Goal: Register for event/course

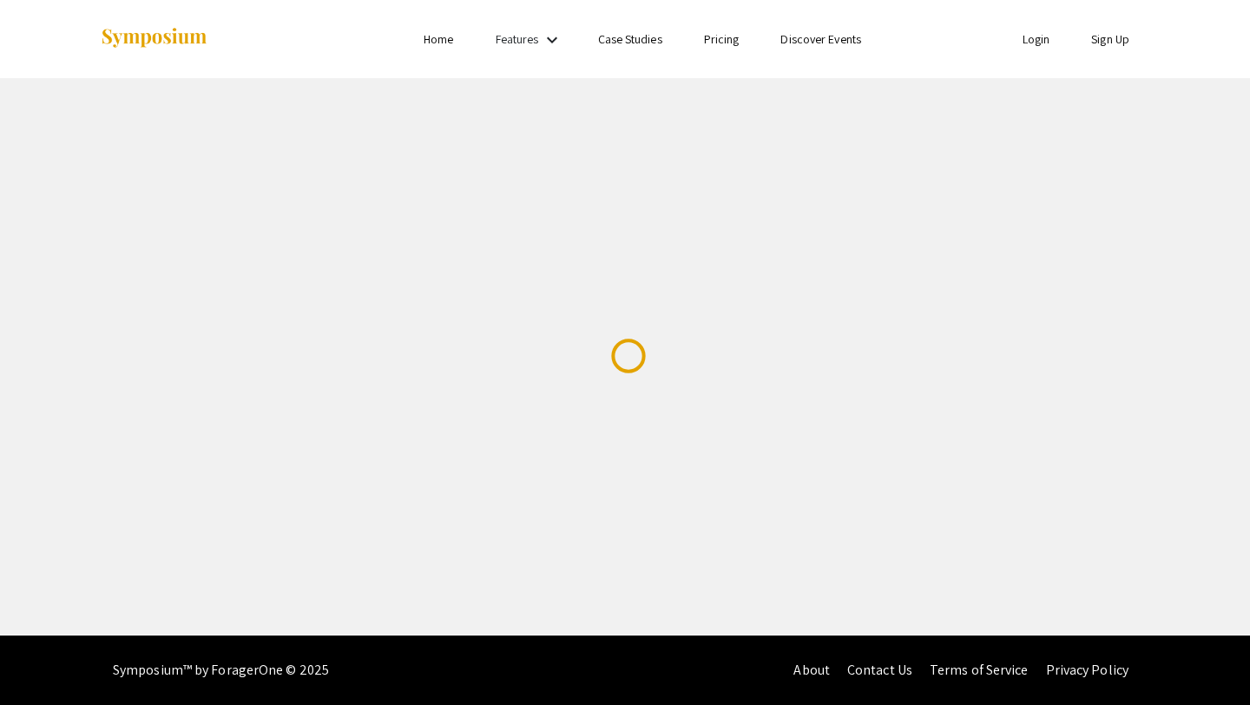
click at [1100, 42] on link "Sign Up" at bounding box center [1110, 39] width 38 height 16
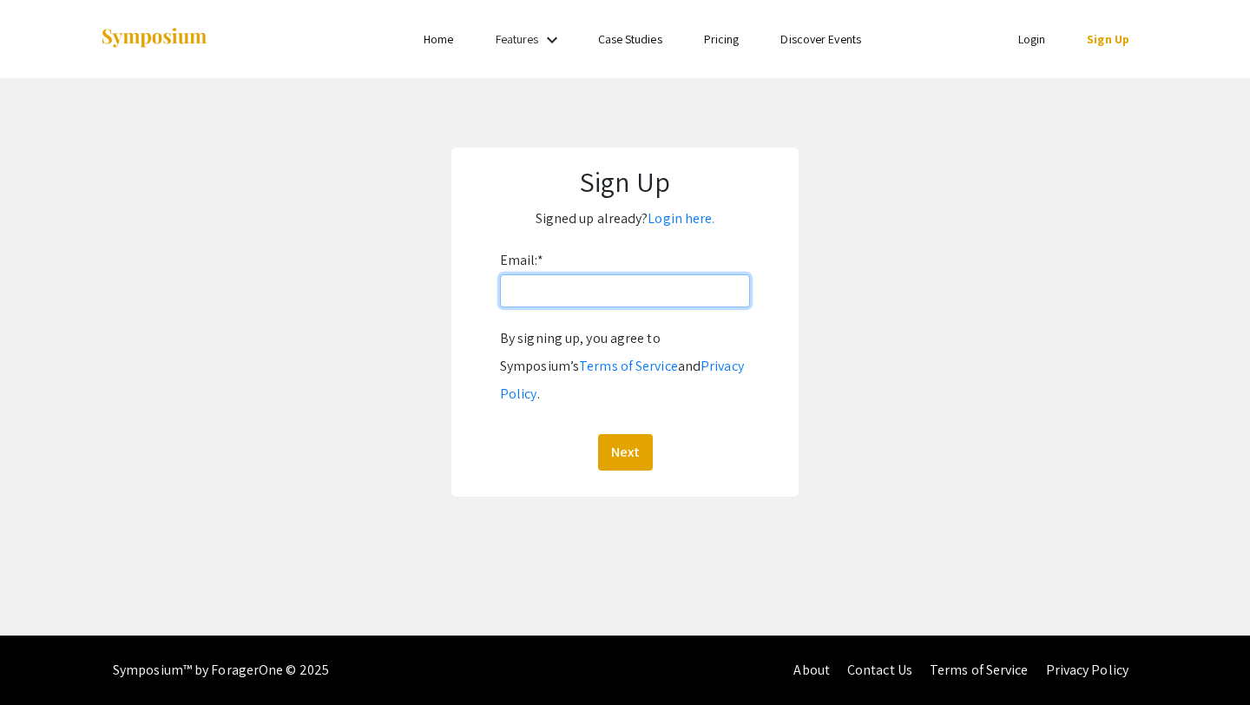
click at [645, 286] on input "Email: *" at bounding box center [625, 290] width 250 height 33
type input "[EMAIL_ADDRESS][DOMAIN_NAME]"
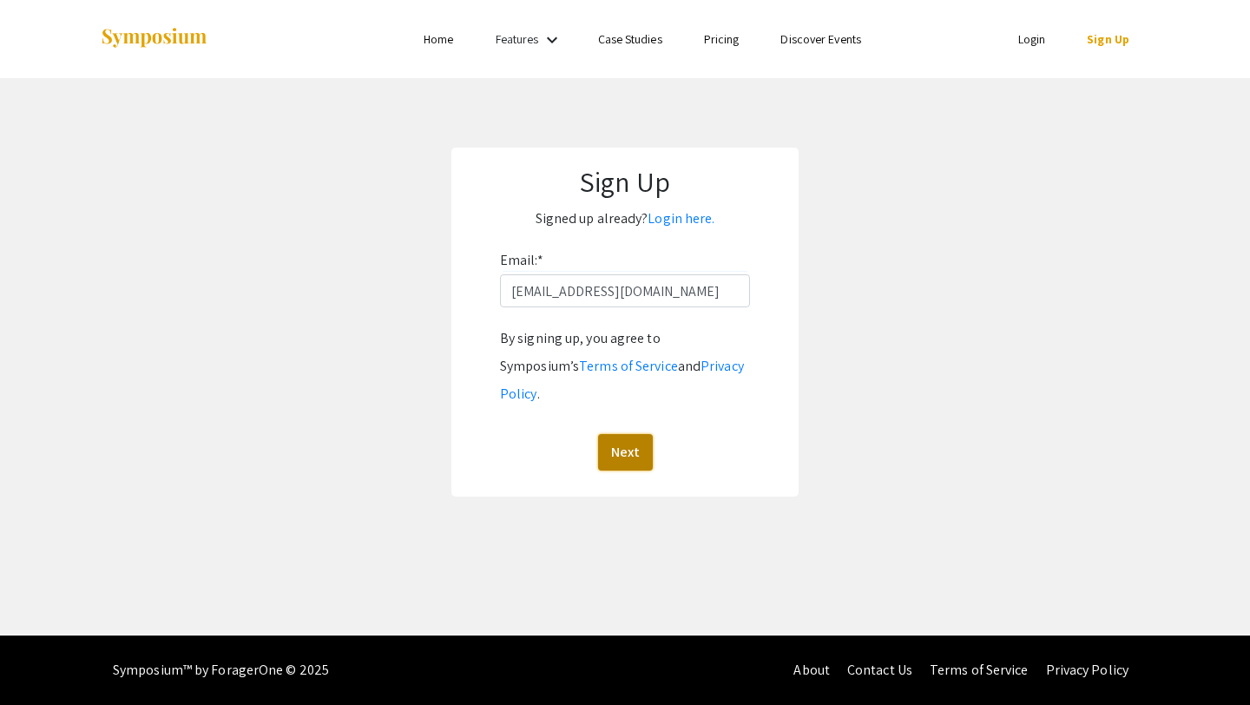
click at [625, 434] on button "Next" at bounding box center [625, 452] width 55 height 36
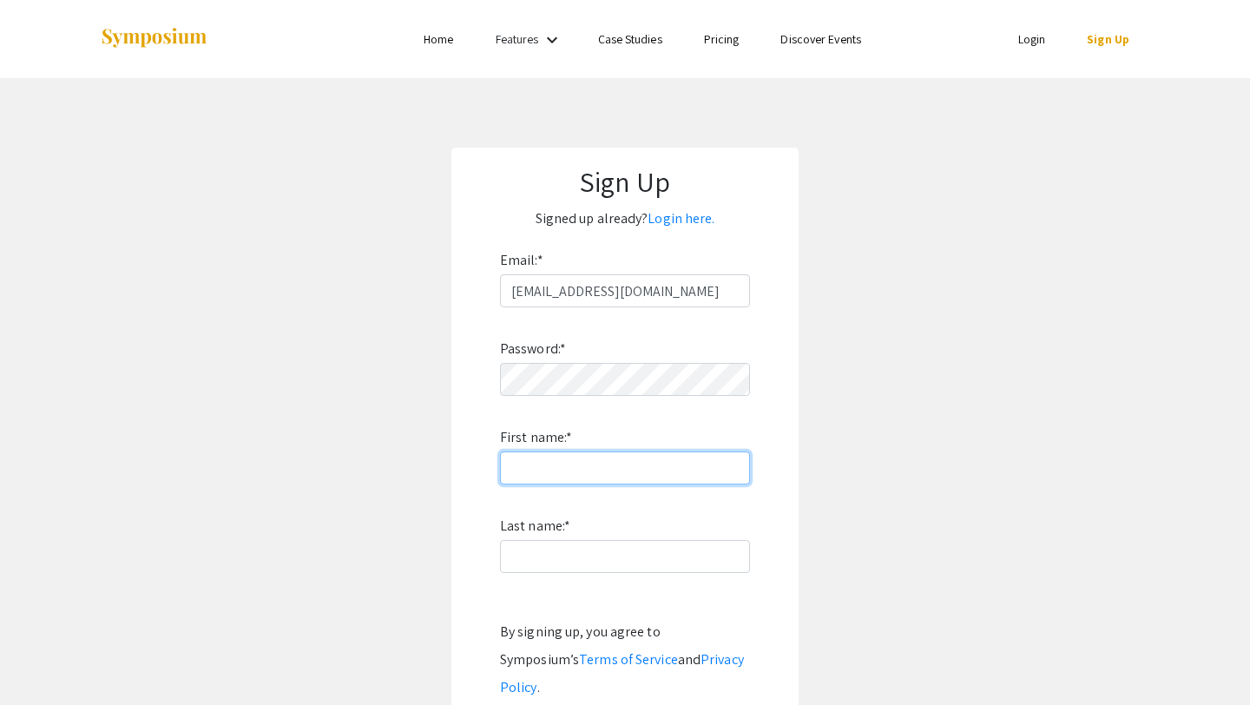
click at [589, 479] on input "First name: *" at bounding box center [625, 467] width 250 height 33
type input "Hannah"
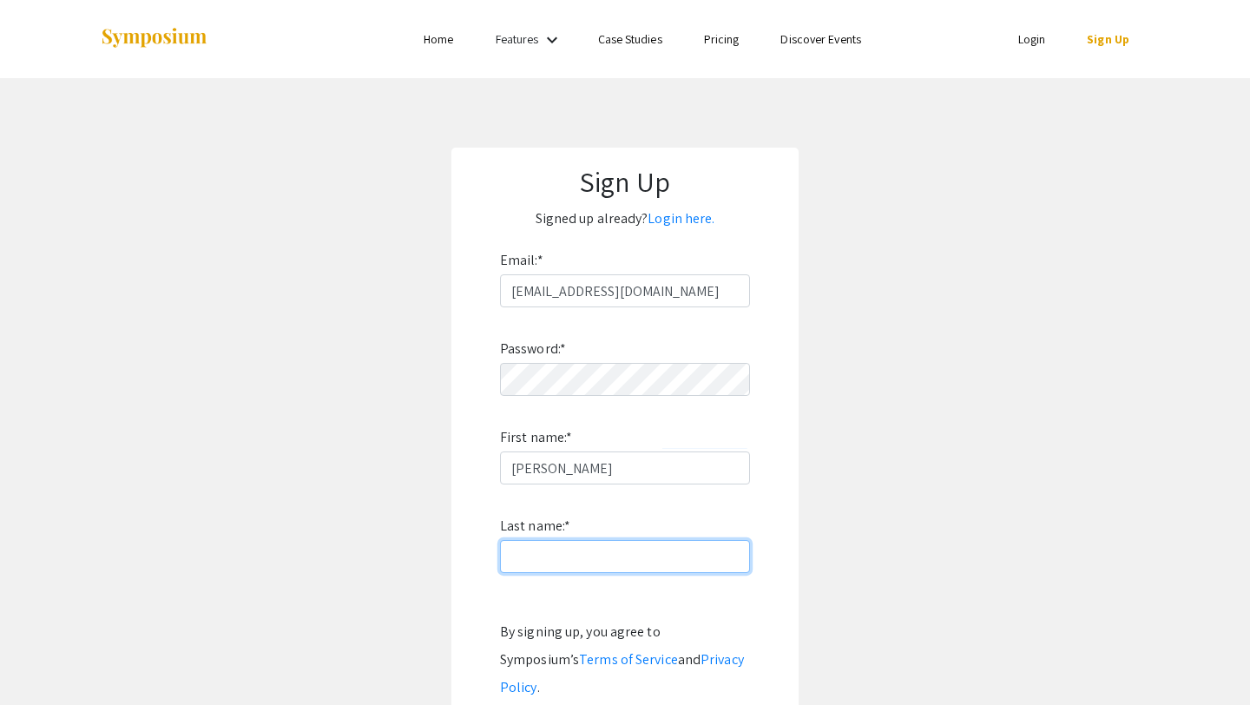
click at [563, 546] on input "Last name: *" at bounding box center [625, 556] width 250 height 33
type input "Montgomery"
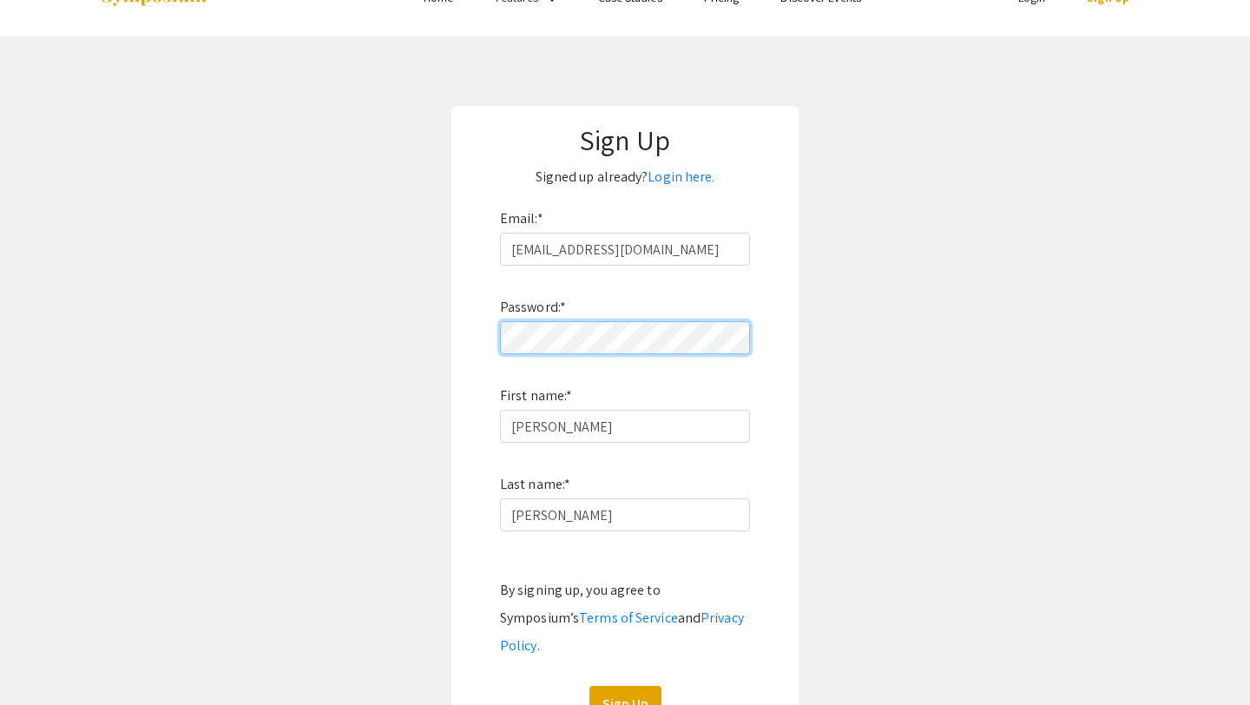
scroll to position [93, 0]
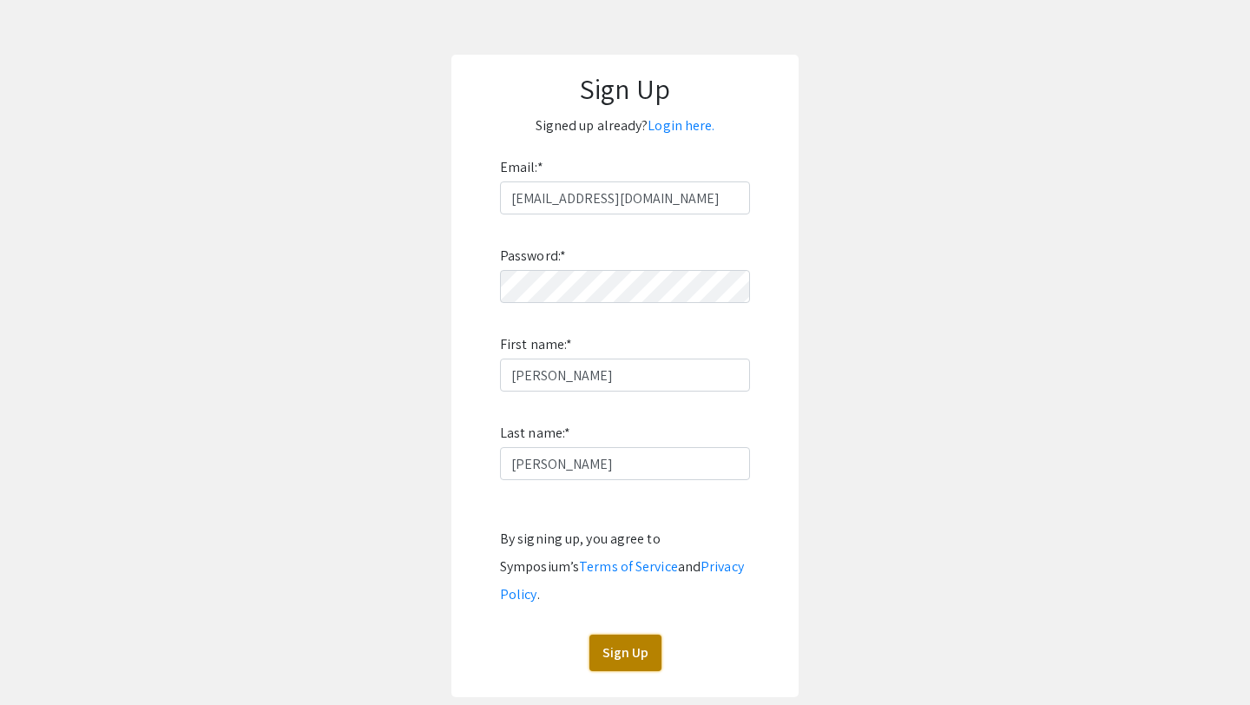
click at [610, 635] on button "Sign Up" at bounding box center [625, 653] width 72 height 36
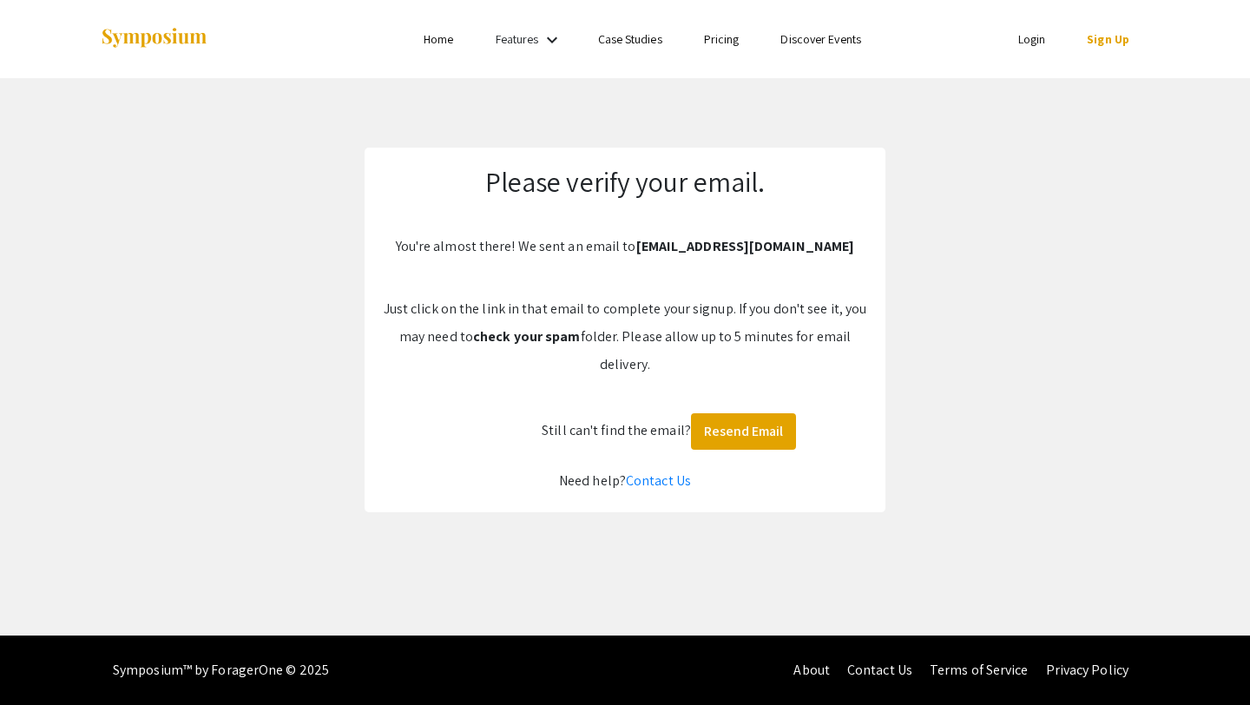
scroll to position [0, 0]
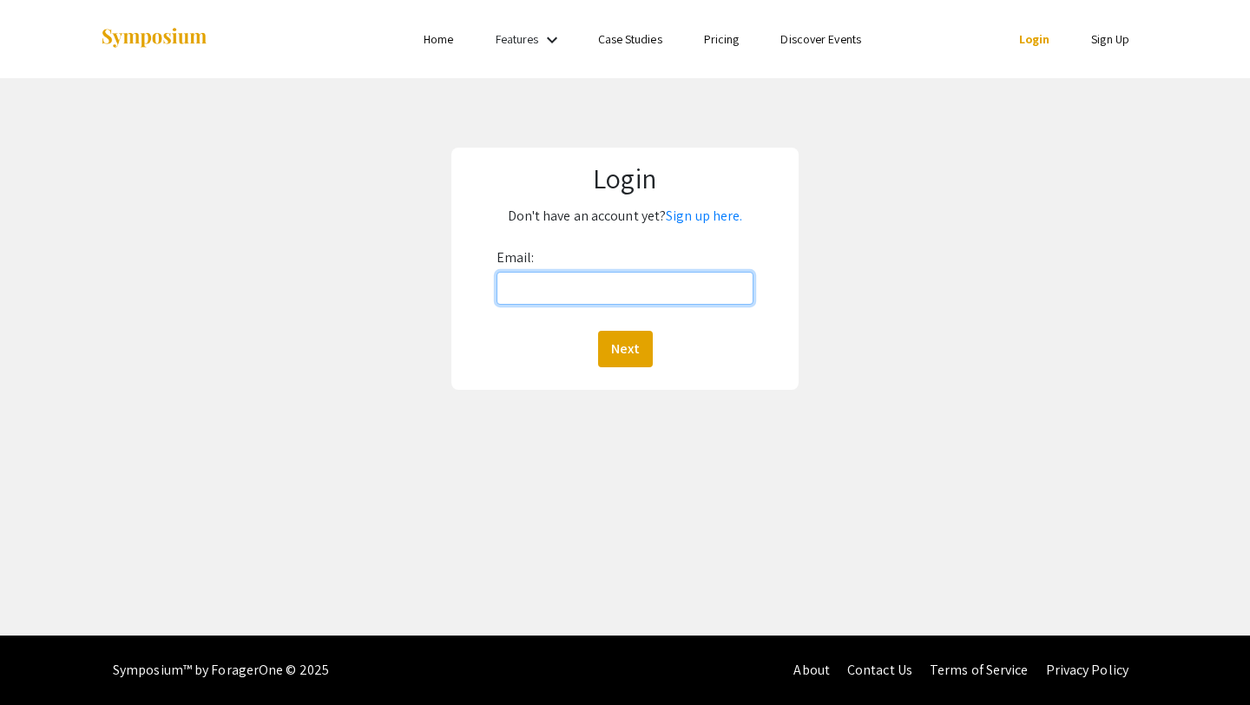
click at [623, 288] on input "Email:" at bounding box center [626, 288] width 258 height 33
type input "[EMAIL_ADDRESS][DOMAIN_NAME]"
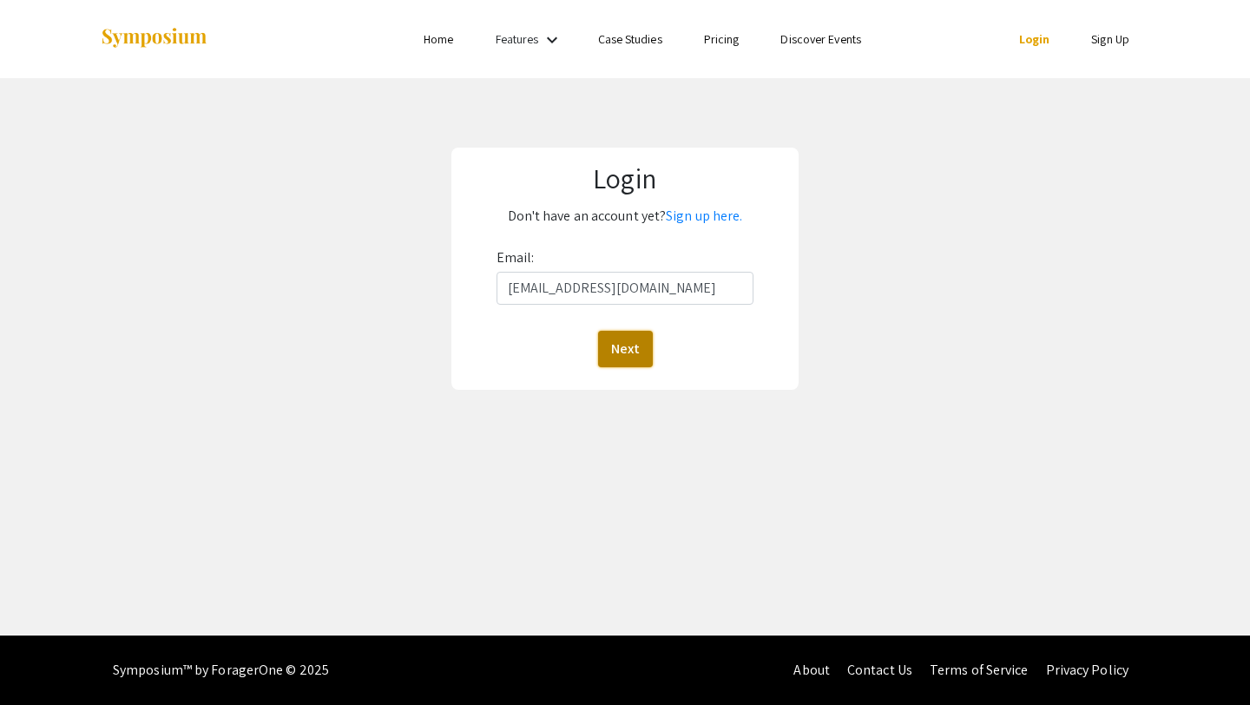
click at [603, 349] on button "Next" at bounding box center [625, 349] width 55 height 36
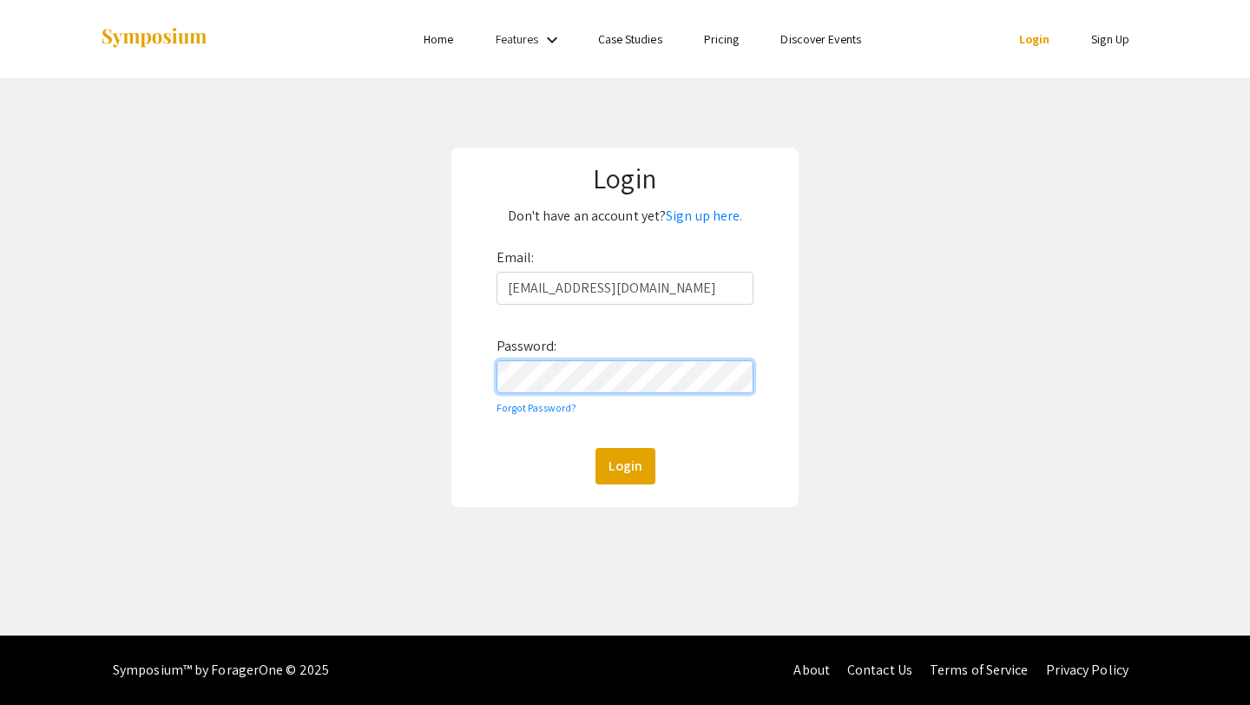
click at [596, 448] on button "Login" at bounding box center [626, 466] width 60 height 36
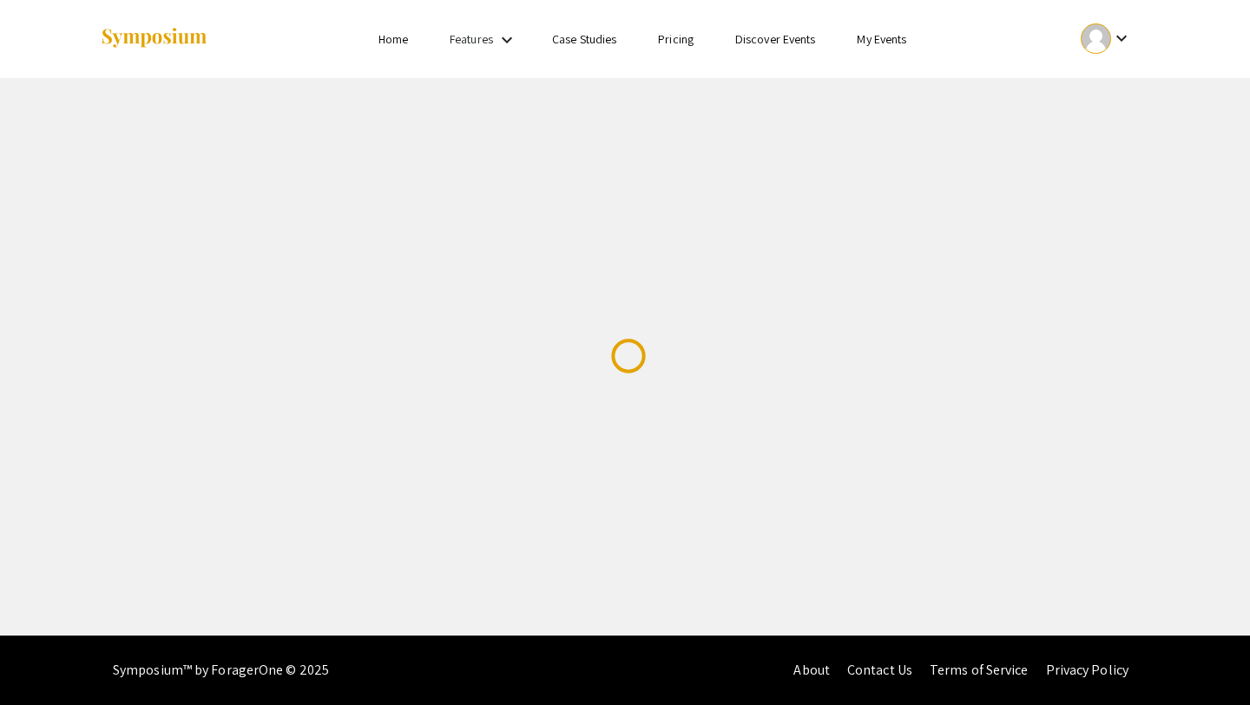
click at [512, 292] on div "Skip navigation Home Features keyboard_arrow_down Case Studies Pricing Discover…" at bounding box center [625, 317] width 1250 height 635
click at [1131, 41] on mat-icon "keyboard_arrow_down" at bounding box center [1121, 38] width 21 height 21
click at [1118, 37] on div at bounding box center [625, 352] width 1250 height 705
click at [1118, 37] on mat-icon "keyboard_arrow_down" at bounding box center [1121, 38] width 21 height 21
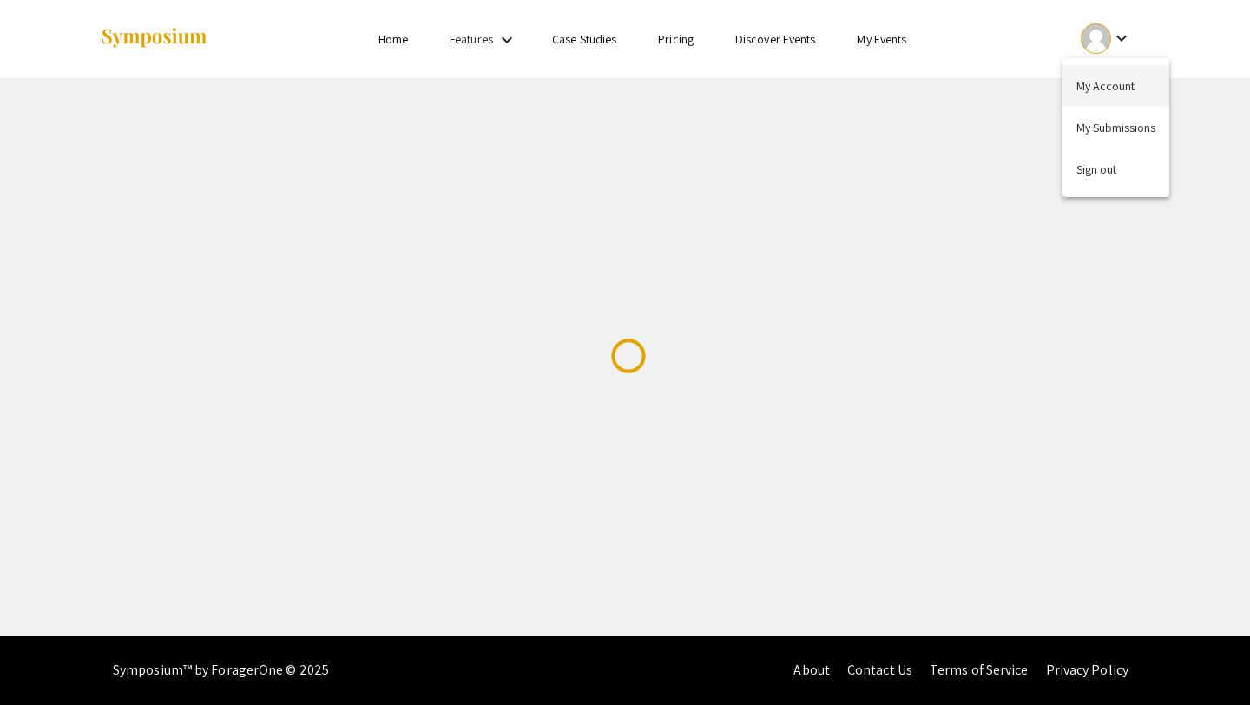
click at [1109, 79] on button "My Account" at bounding box center [1116, 86] width 107 height 42
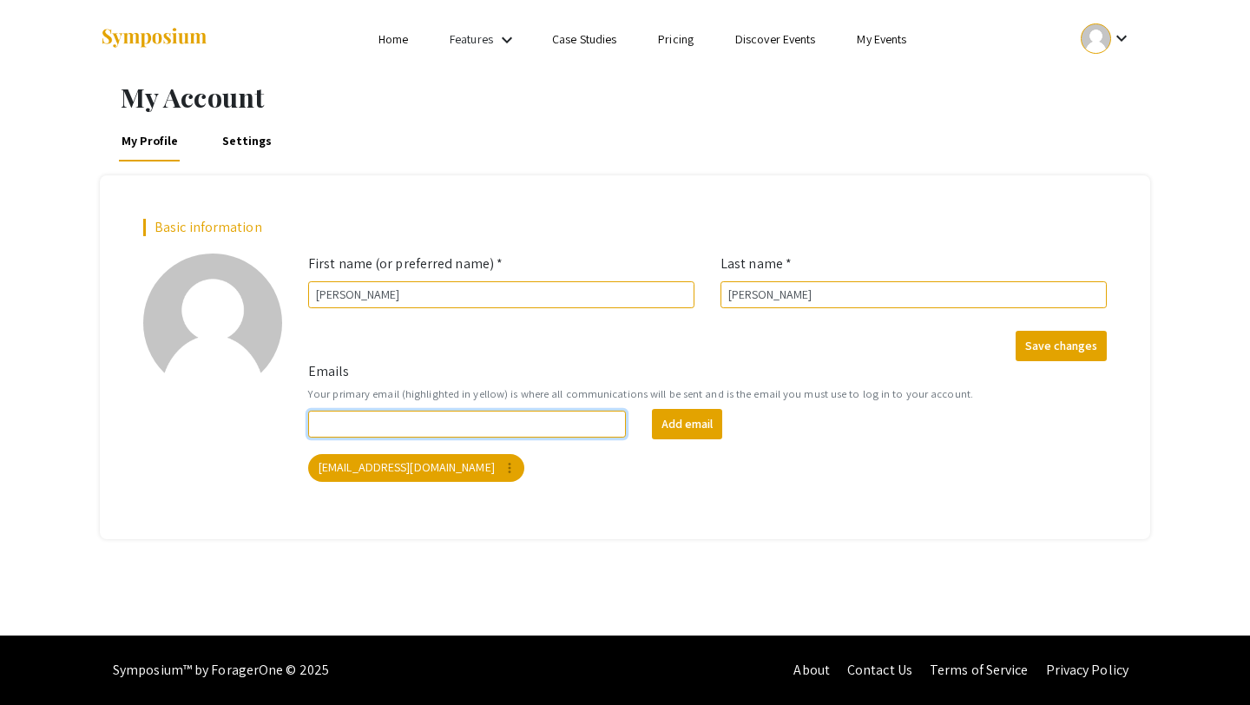
click at [470, 412] on input "Emails" at bounding box center [467, 424] width 318 height 27
type input "h"
click at [393, 41] on link "Home" at bounding box center [394, 39] width 30 height 16
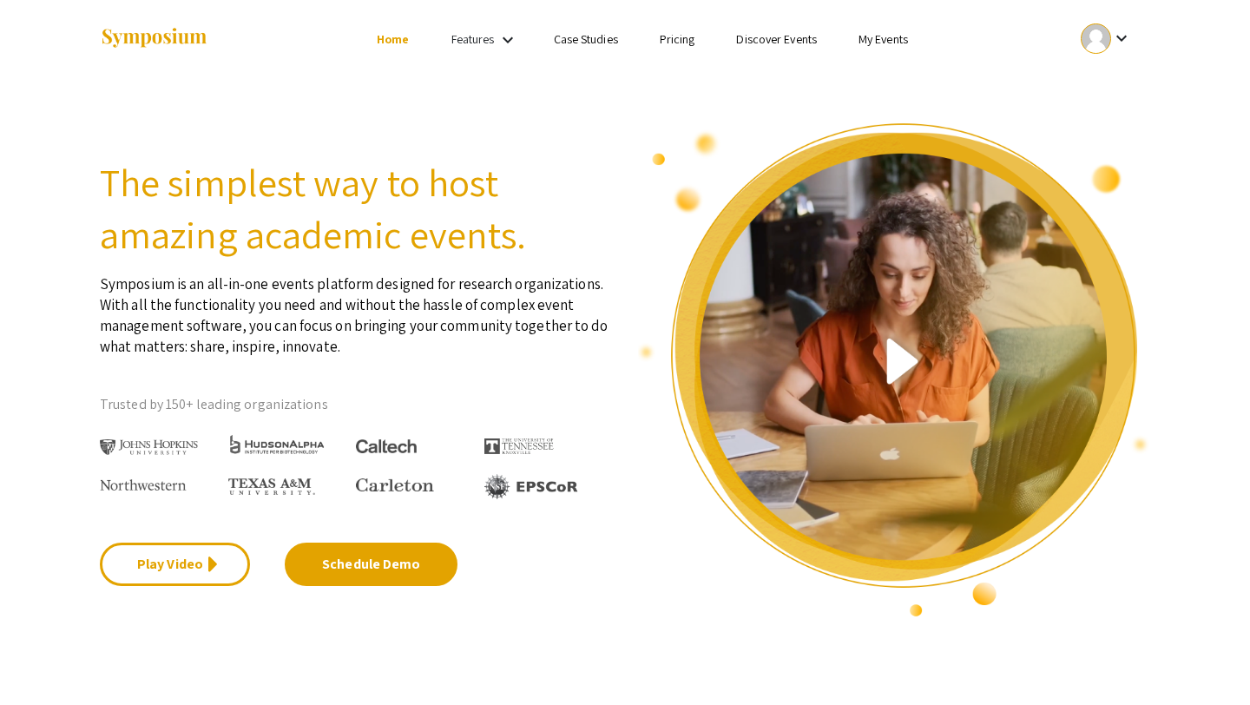
click at [500, 45] on mat-icon "keyboard_arrow_down" at bounding box center [507, 40] width 21 height 21
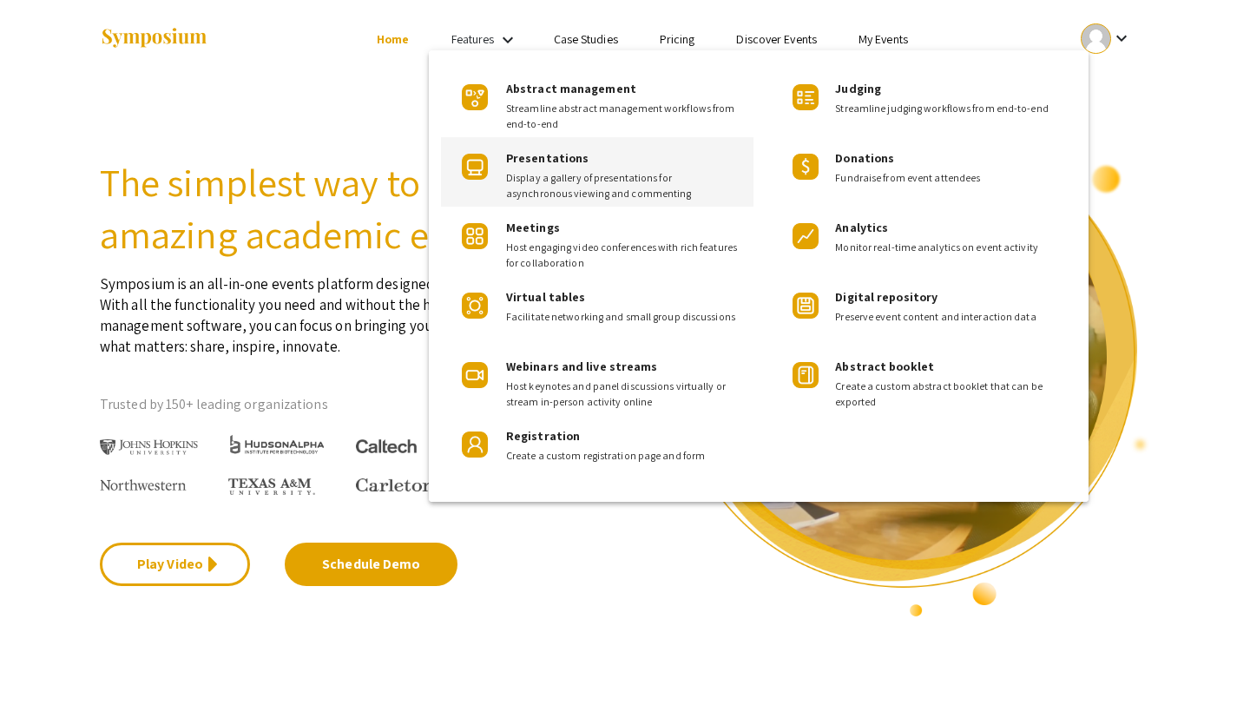
click at [530, 156] on span "Presentations" at bounding box center [547, 158] width 82 height 16
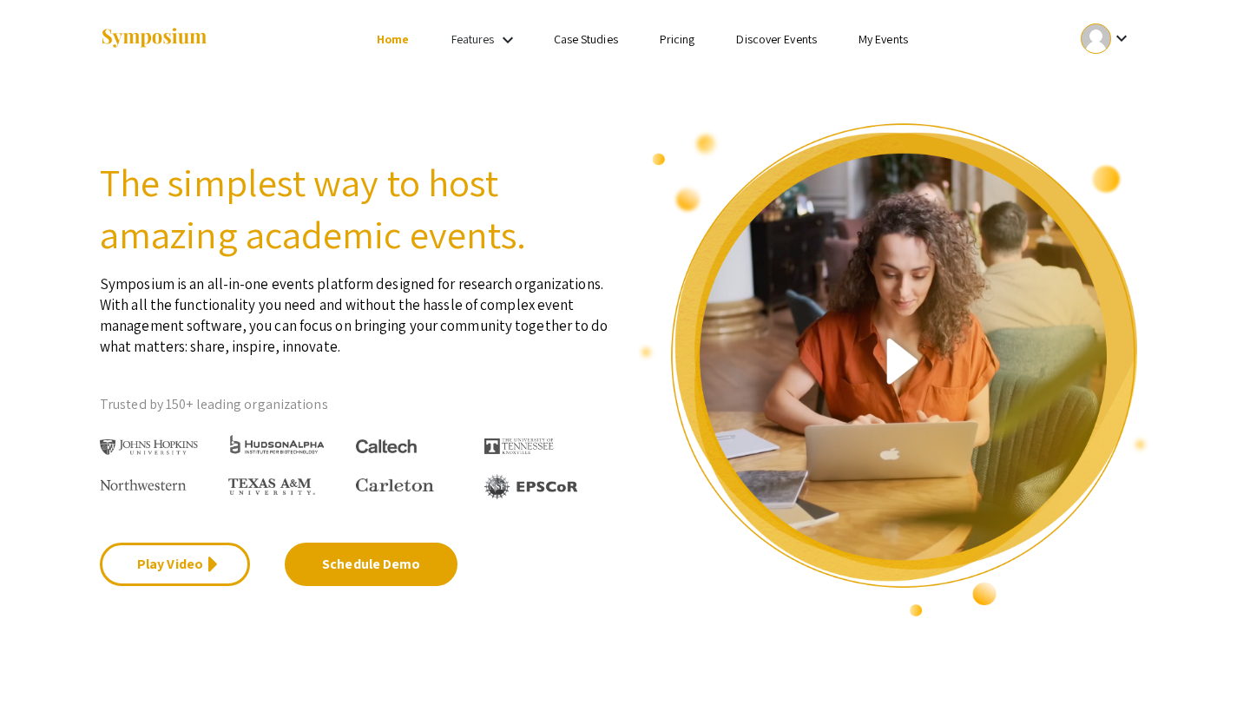
click at [492, 33] on link "Features" at bounding box center [472, 39] width 43 height 16
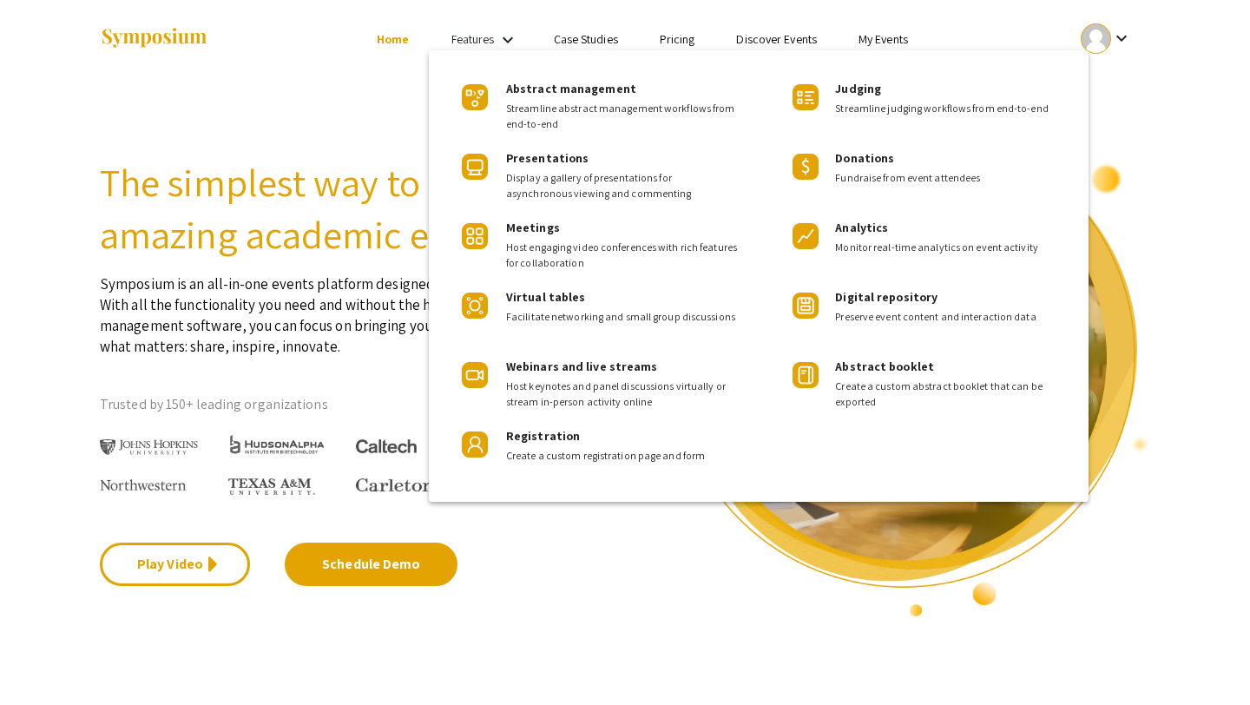
click at [391, 146] on div at bounding box center [625, 352] width 1250 height 705
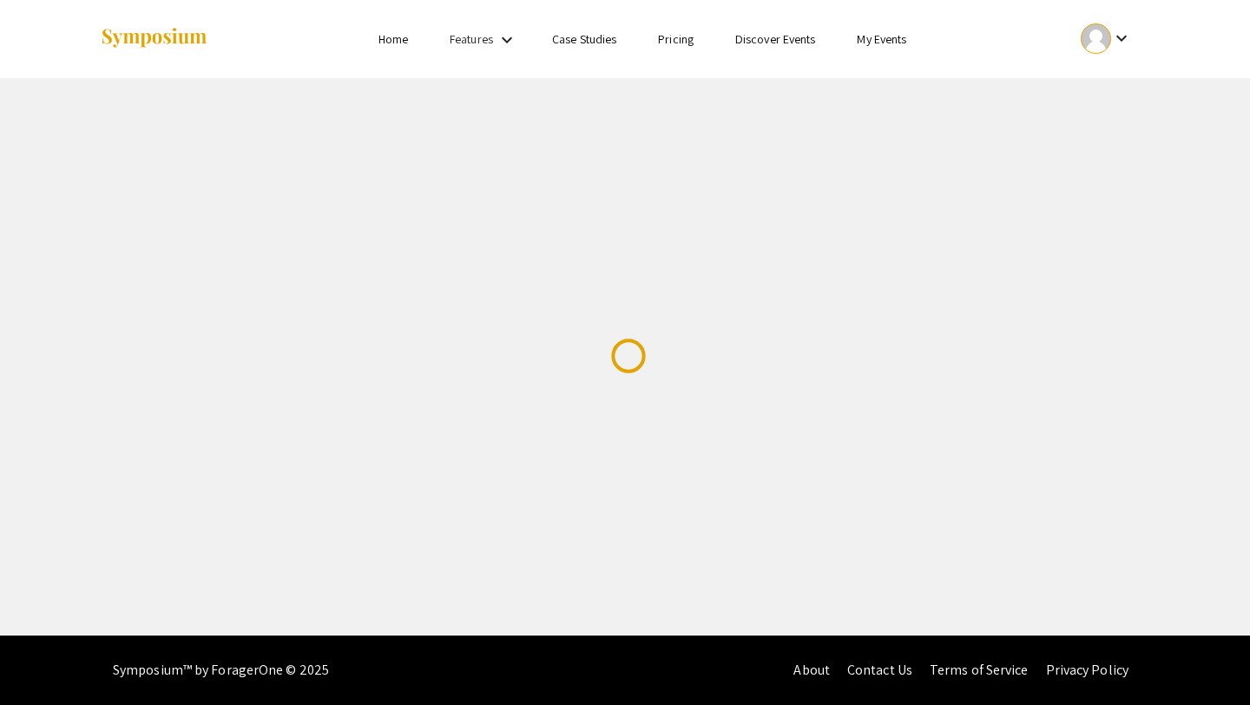
click at [493, 40] on div "Features keyboard_arrow_down" at bounding box center [484, 40] width 69 height 23
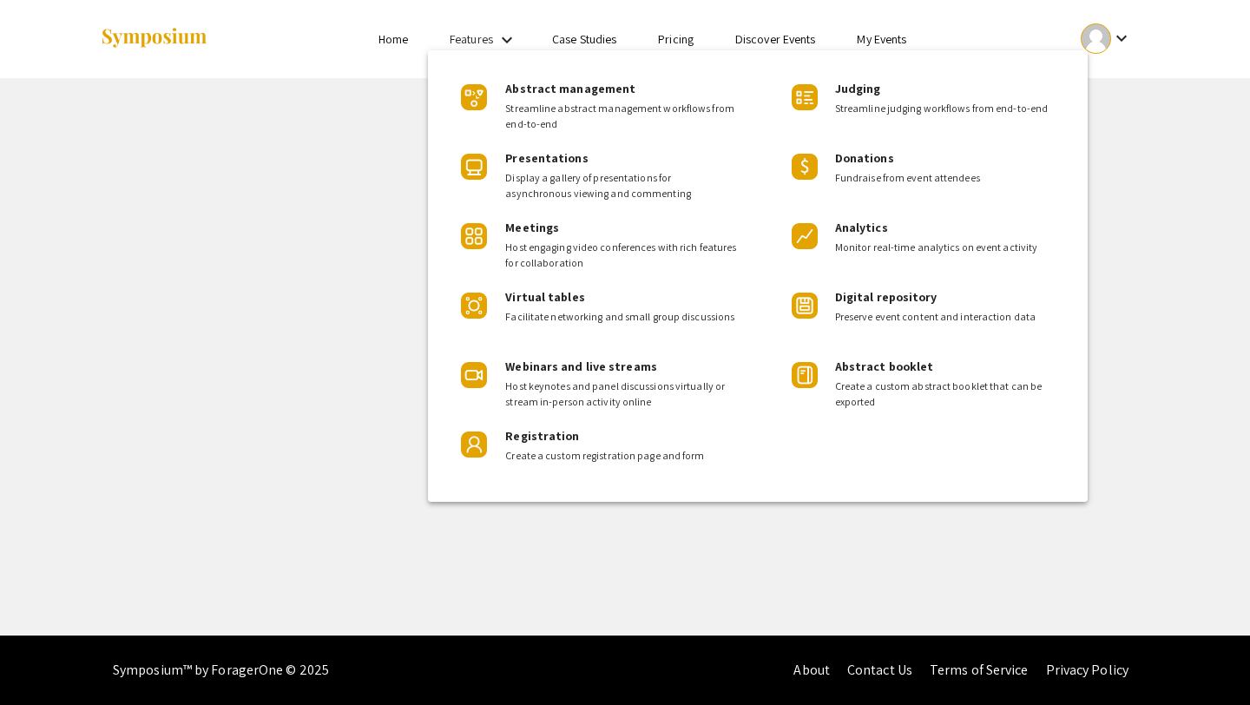
click at [503, 36] on div at bounding box center [625, 352] width 1250 height 705
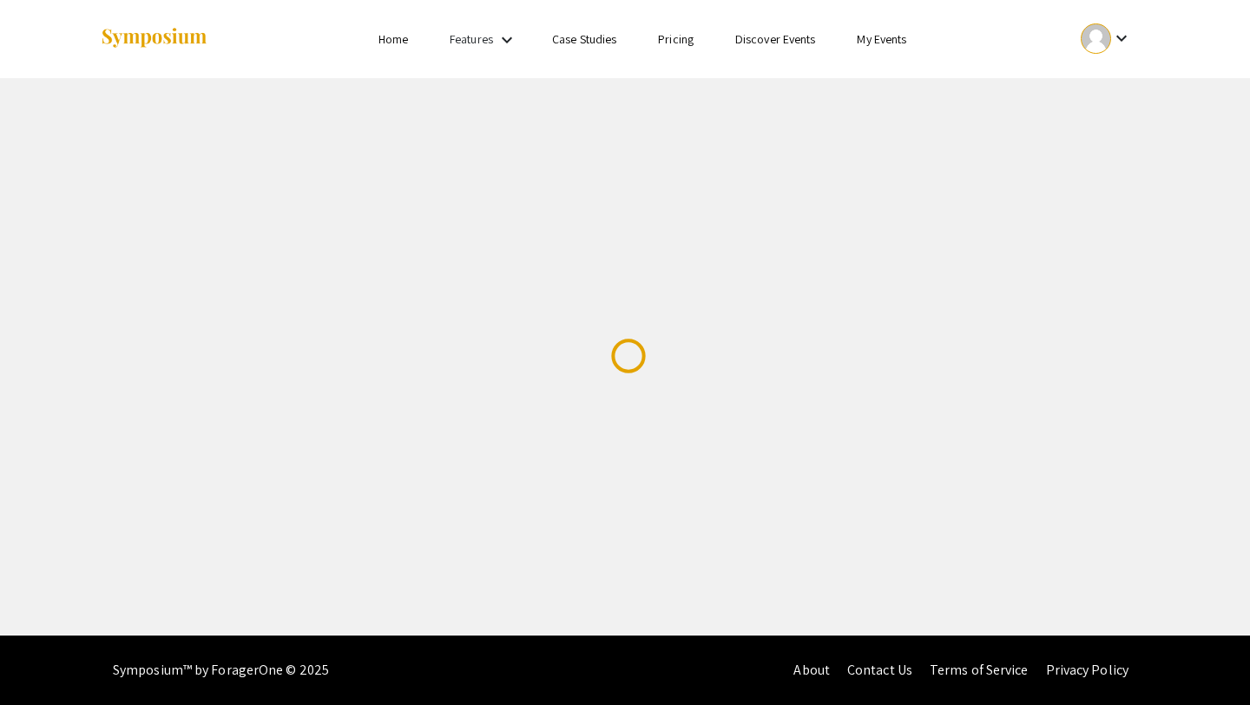
click at [661, 325] on div "Skip navigation Home Features keyboard_arrow_down Case Studies Pricing Discover…" at bounding box center [625, 317] width 1250 height 635
click at [488, 35] on link "Features" at bounding box center [471, 39] width 43 height 16
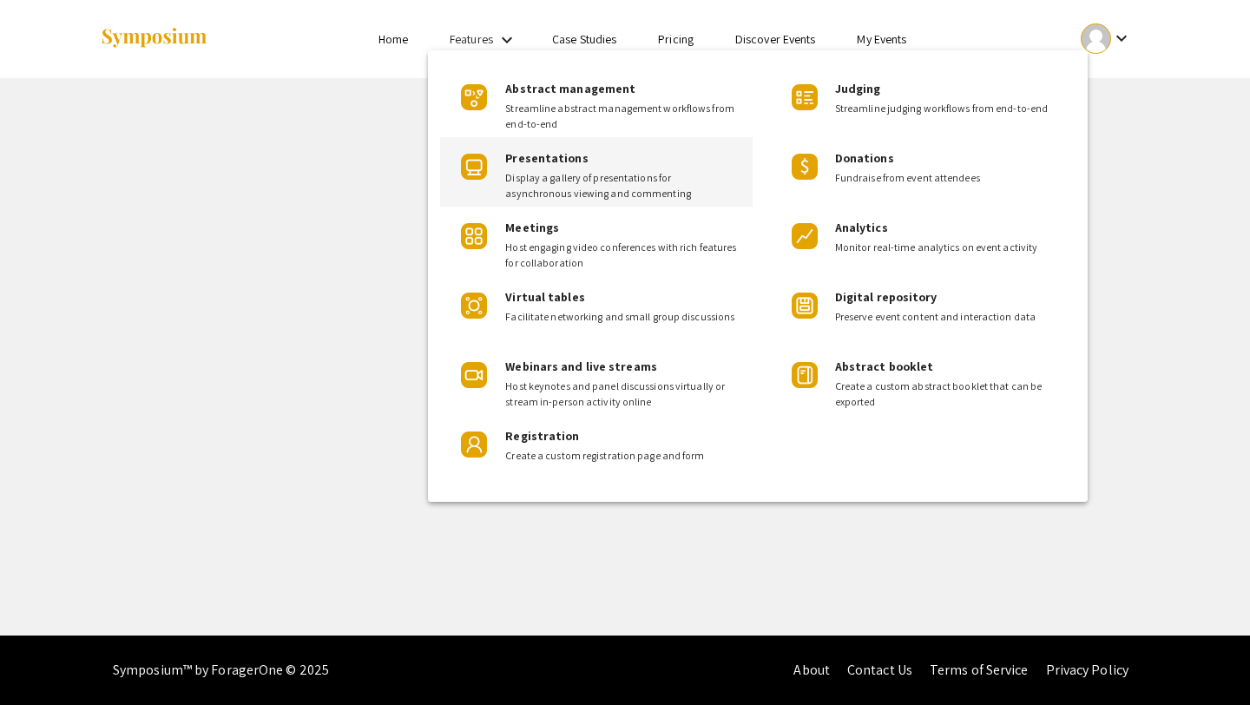
click at [550, 161] on span "Presentations" at bounding box center [546, 158] width 82 height 16
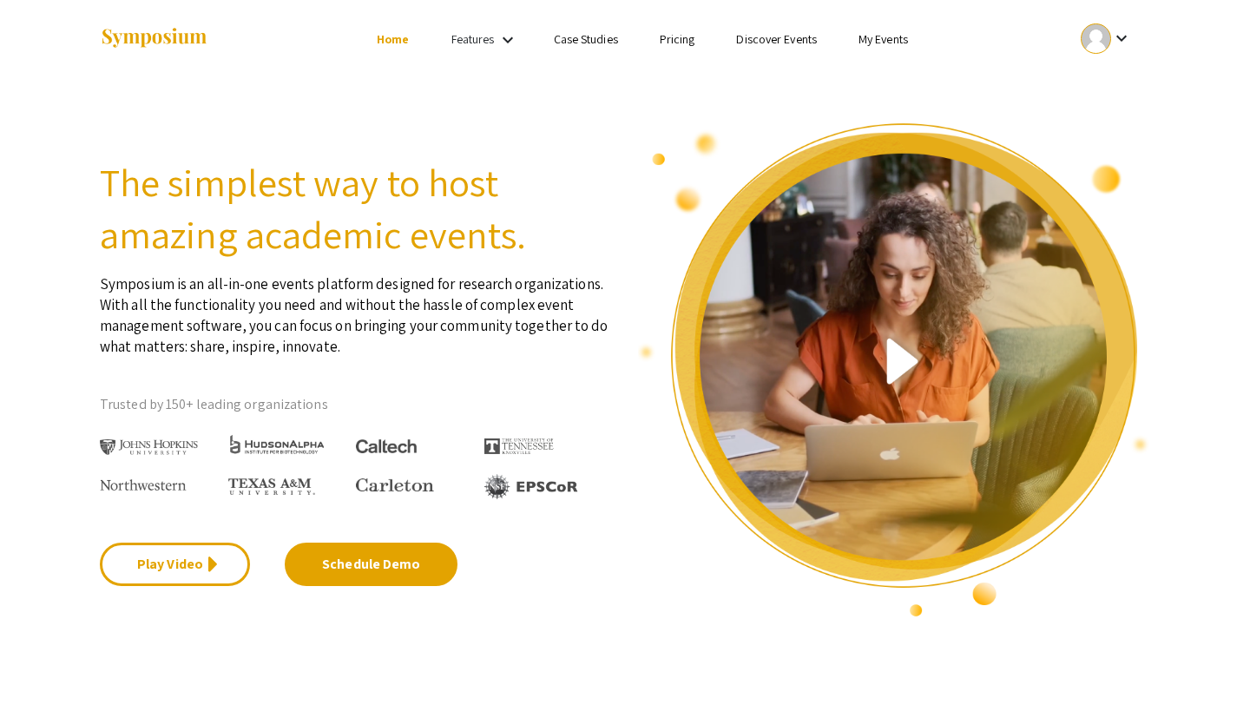
click at [486, 39] on link "Features" at bounding box center [472, 39] width 43 height 16
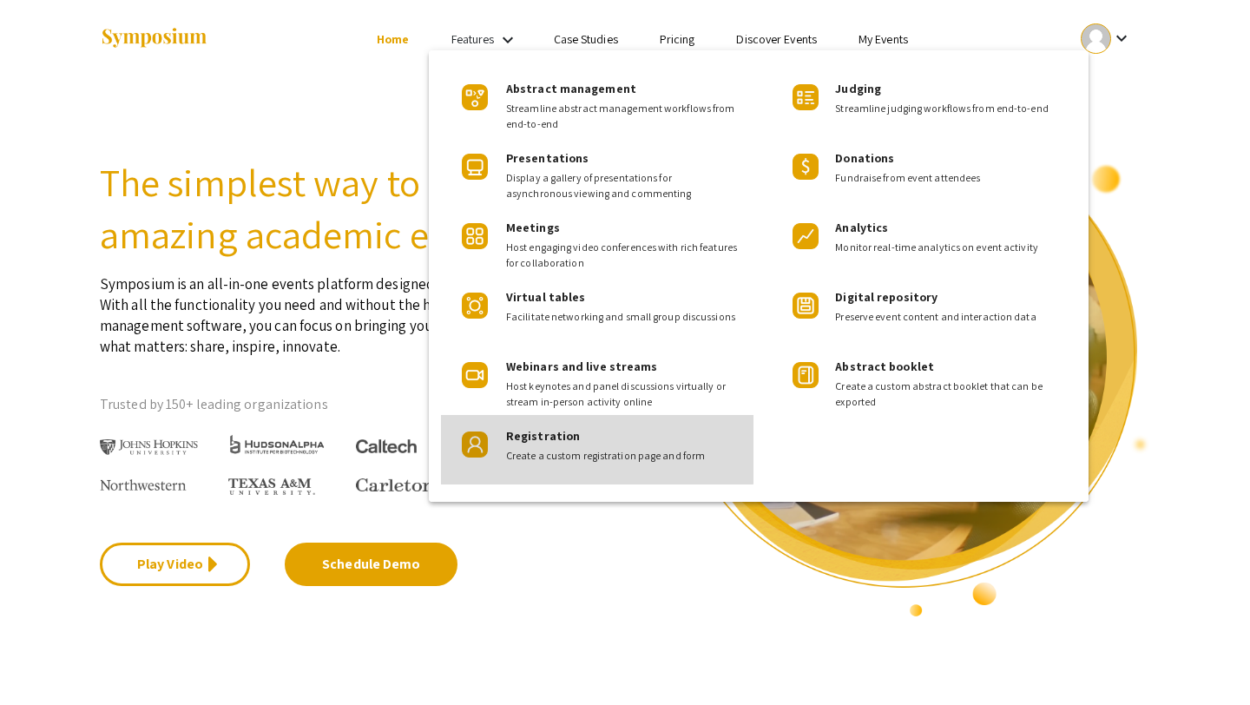
click at [581, 428] on div "Registration Create a custom registration page and form" at bounding box center [623, 439] width 234 height 49
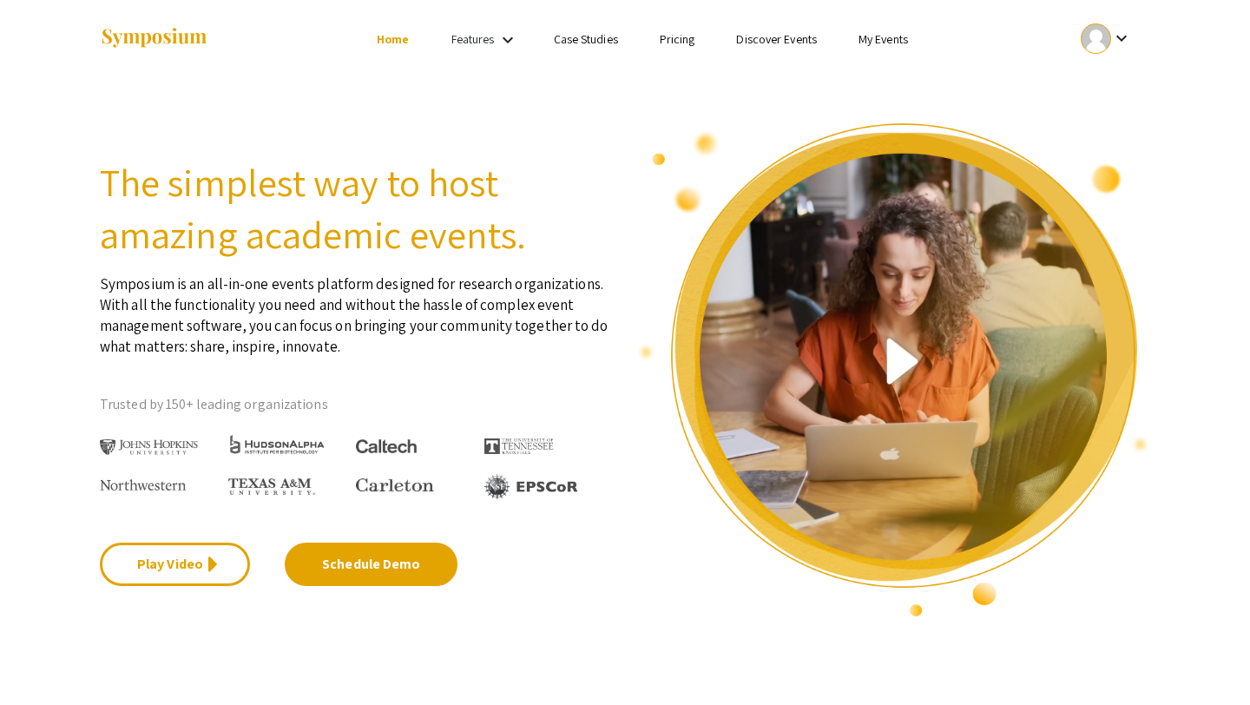
click at [877, 36] on link "My Events" at bounding box center [883, 39] width 49 height 16
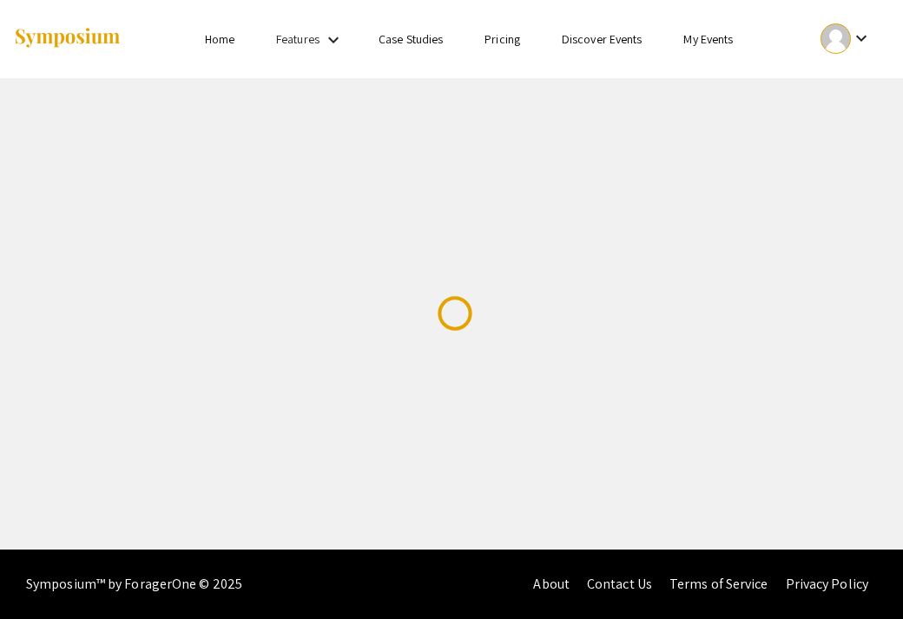
click at [324, 38] on mat-icon "keyboard_arrow_down" at bounding box center [333, 40] width 21 height 21
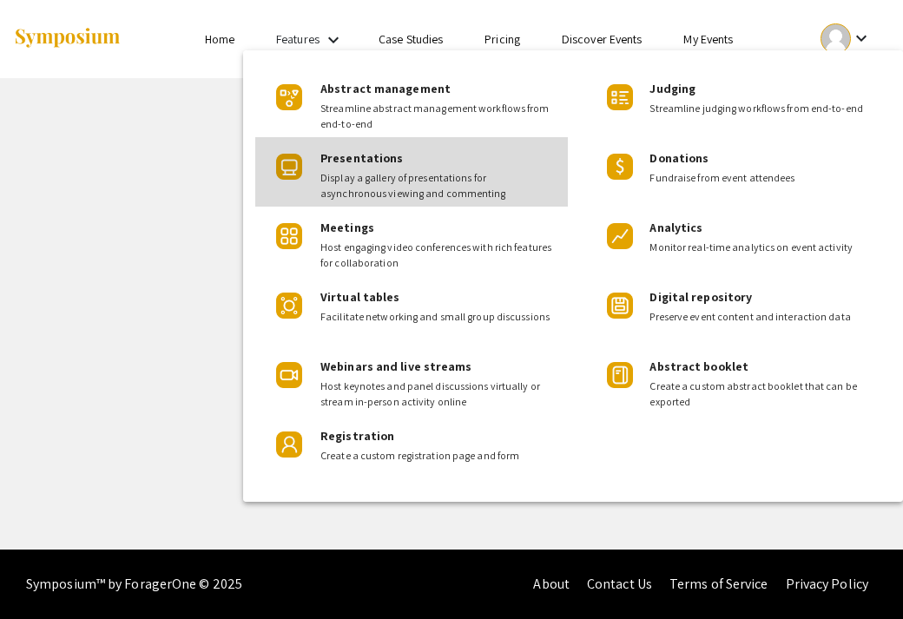
click at [375, 165] on span "Presentations" at bounding box center [361, 158] width 82 height 16
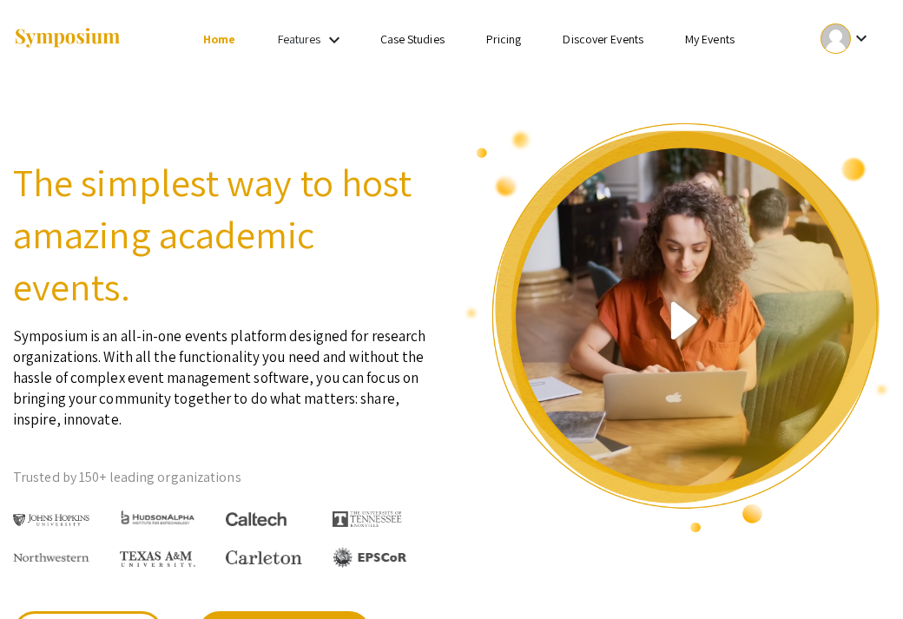
click at [315, 22] on ul "Skip navigation Home Features keyboard_arrow_down Case Studies Pricing Discover…" at bounding box center [450, 39] width 289 height 78
click at [318, 26] on ul "Skip navigation Home Features keyboard_arrow_down Case Studies Pricing Discover…" at bounding box center [450, 39] width 289 height 78
click at [315, 42] on link "Features" at bounding box center [299, 39] width 43 height 16
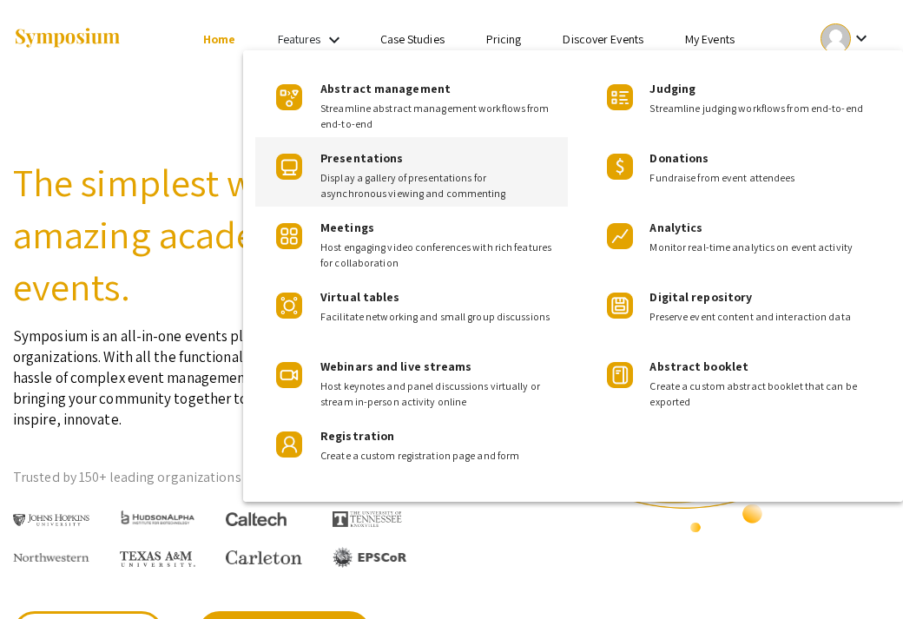
click at [283, 166] on img at bounding box center [289, 167] width 26 height 26
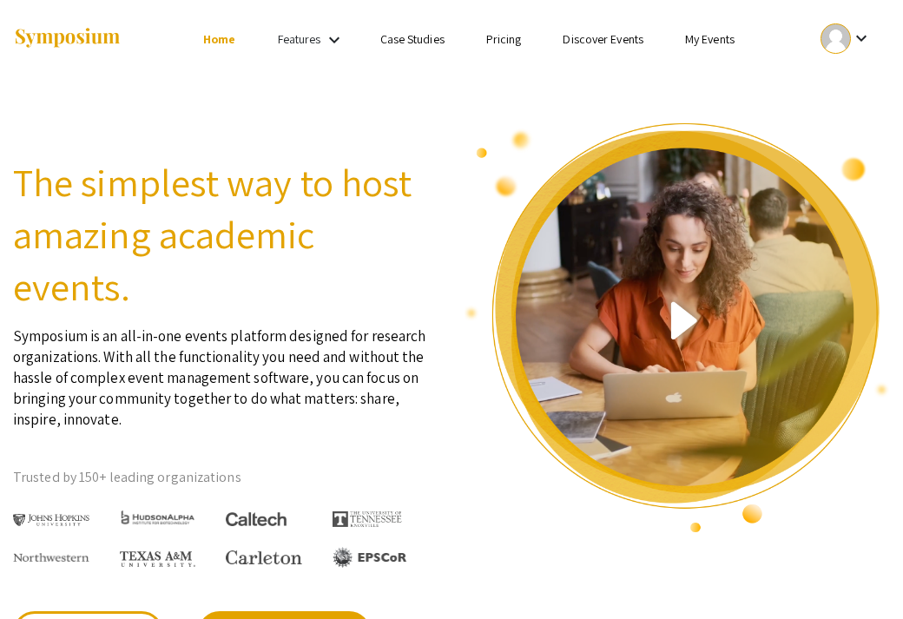
click at [311, 37] on link "Features" at bounding box center [299, 39] width 43 height 16
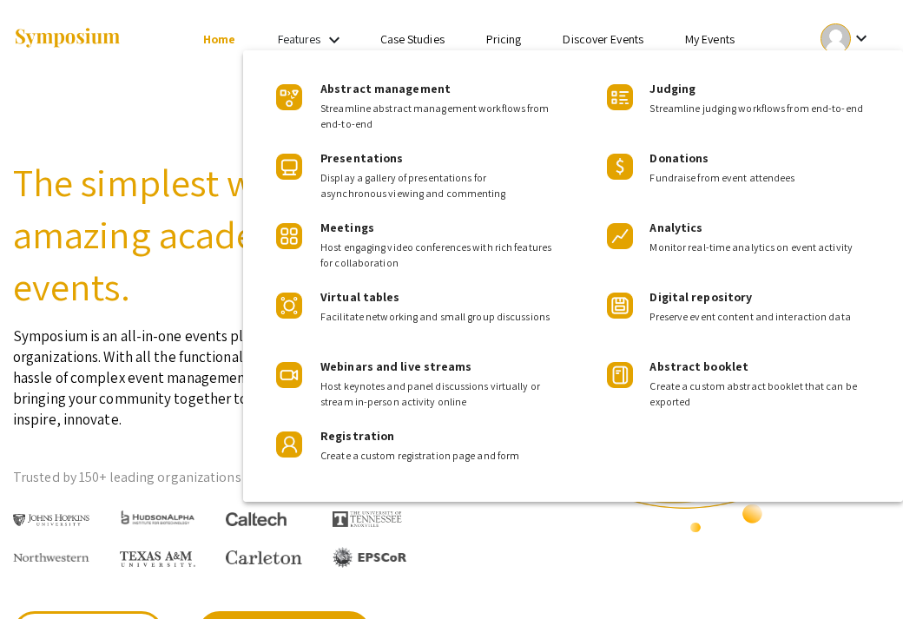
click at [724, 33] on div at bounding box center [451, 309] width 903 height 619
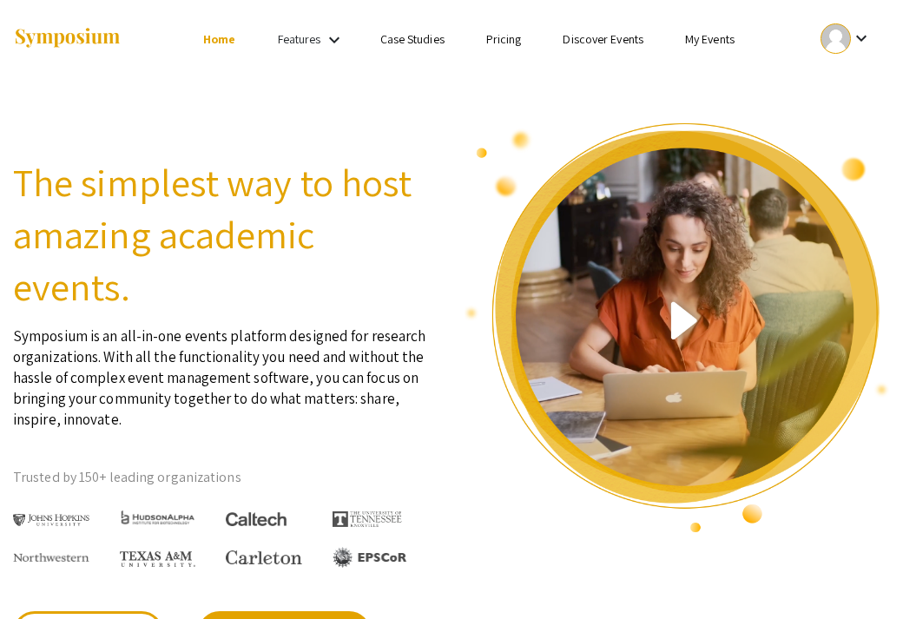
click at [724, 33] on link "My Events" at bounding box center [709, 39] width 49 height 16
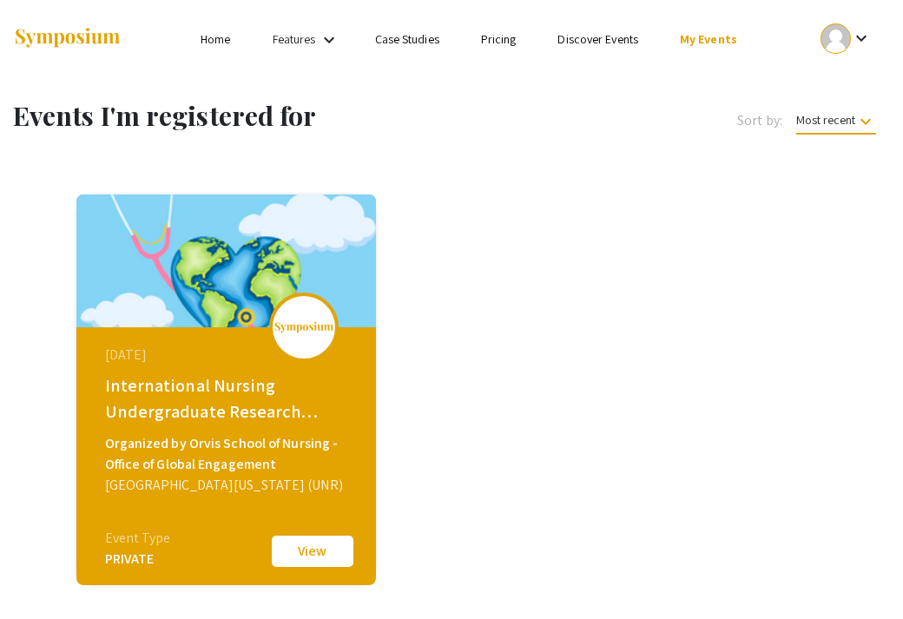
click at [326, 37] on mat-icon "keyboard_arrow_down" at bounding box center [329, 40] width 21 height 21
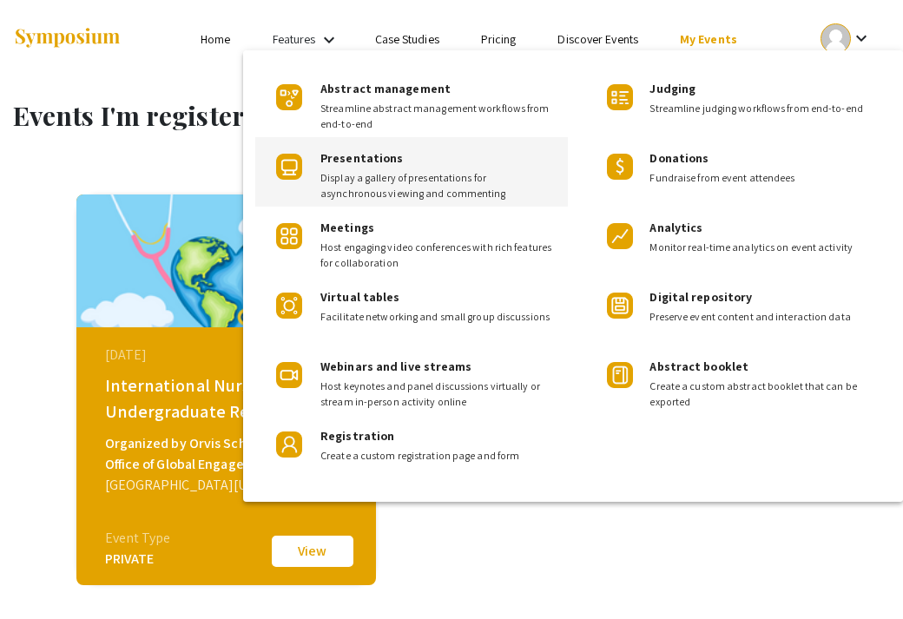
click at [345, 173] on span "Display a gallery of presentations for asynchronous viewing and commenting" at bounding box center [437, 185] width 234 height 31
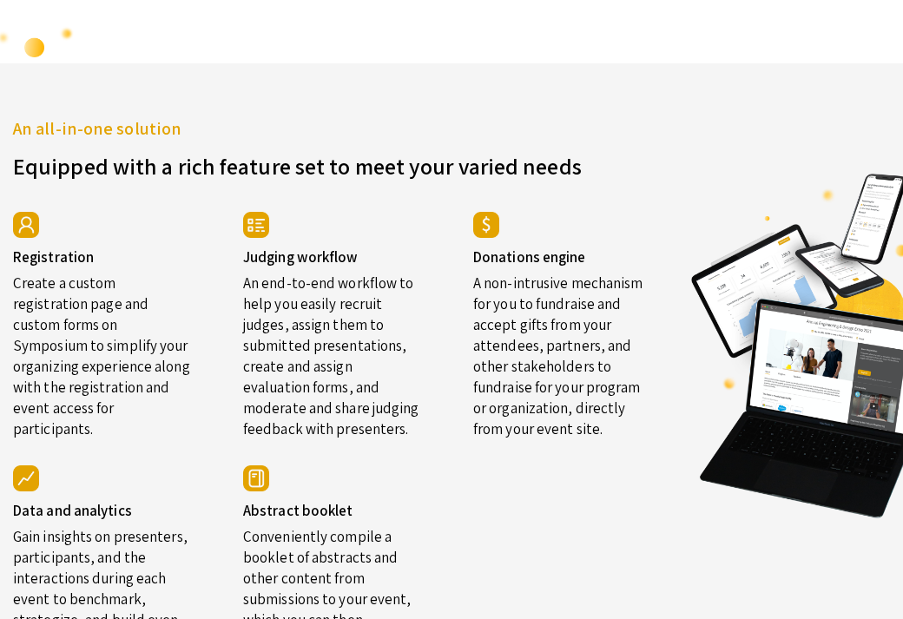
scroll to position [3126, 0]
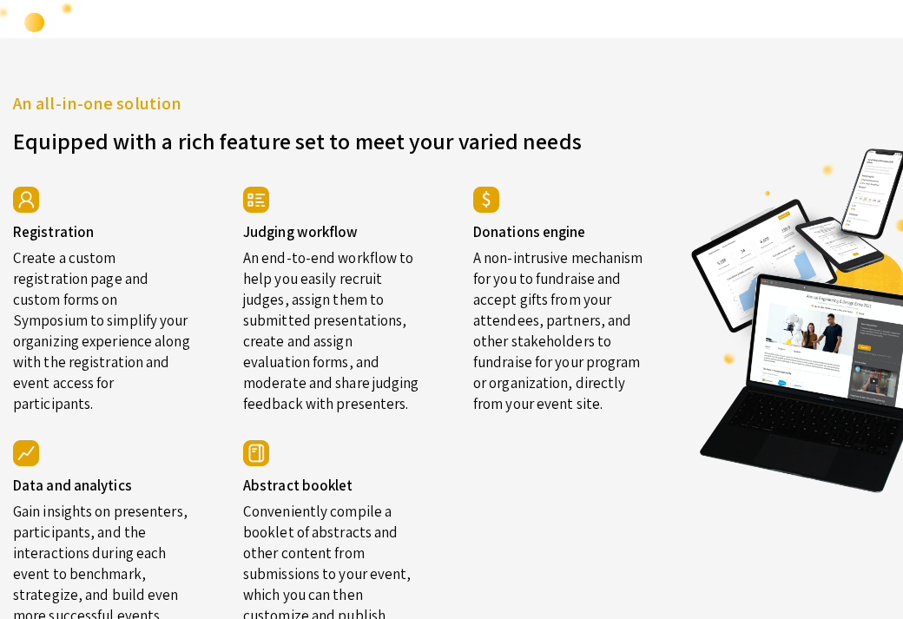
click at [33, 192] on img at bounding box center [26, 200] width 26 height 26
click at [26, 203] on img at bounding box center [26, 200] width 26 height 26
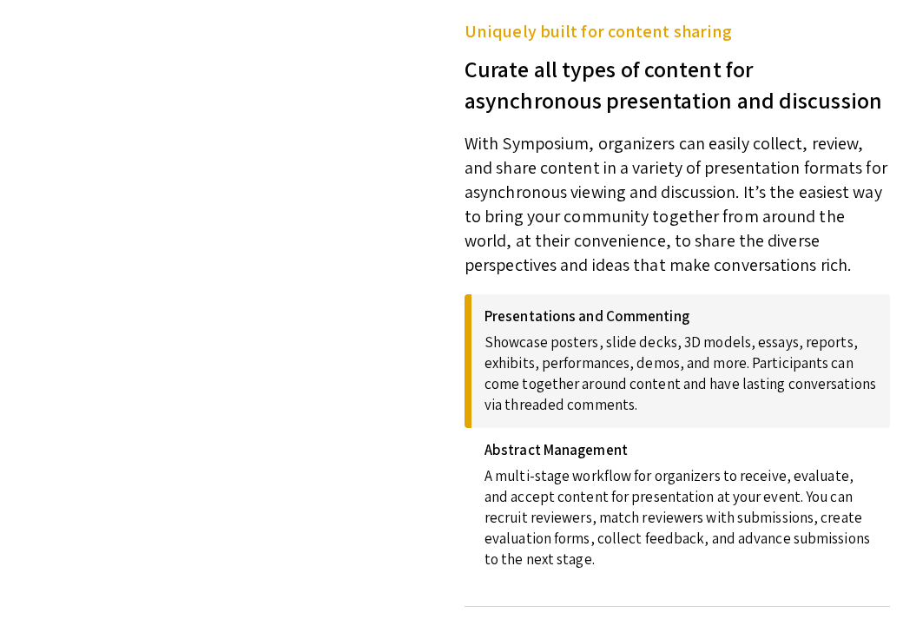
scroll to position [0, 0]
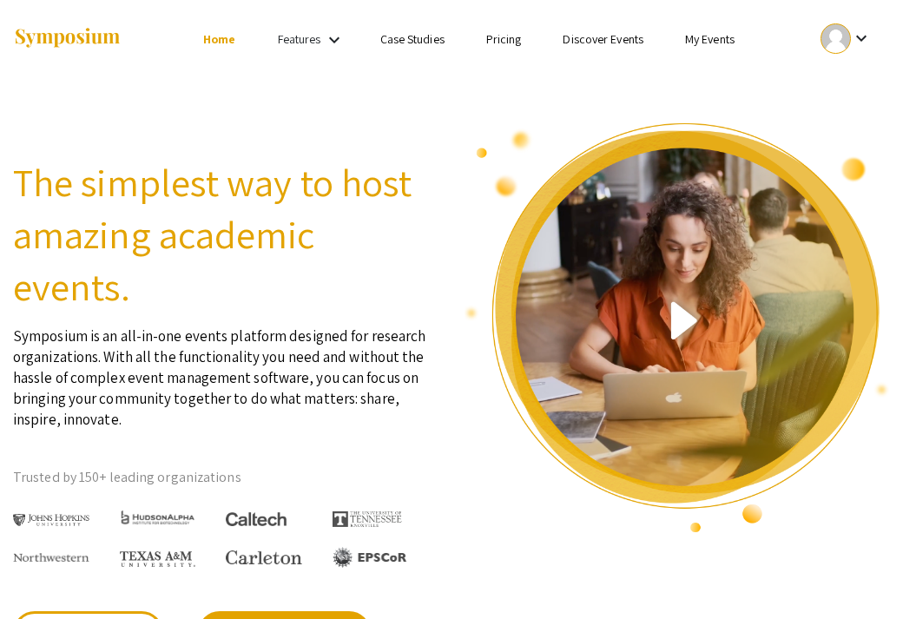
click at [334, 31] on mat-icon "keyboard_arrow_down" at bounding box center [334, 40] width 21 height 21
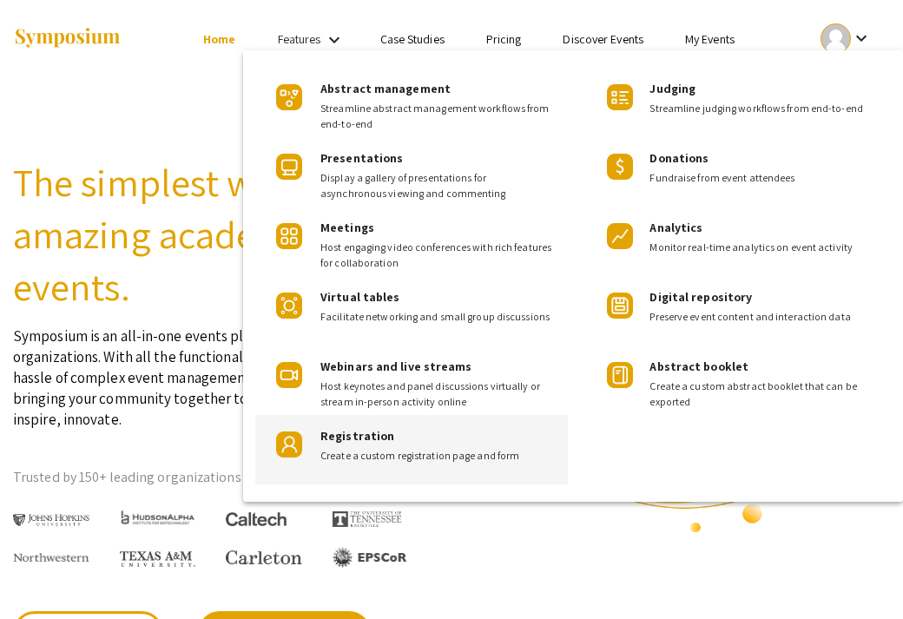
click at [379, 458] on span "Create a custom registration page and form" at bounding box center [437, 456] width 234 height 16
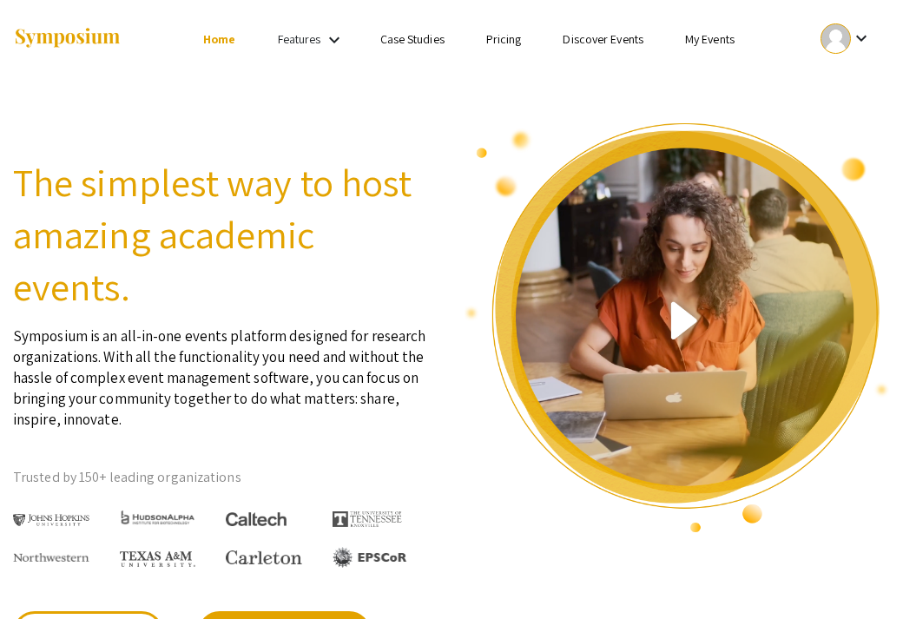
click at [589, 46] on link "Discover Events" at bounding box center [603, 39] width 81 height 16
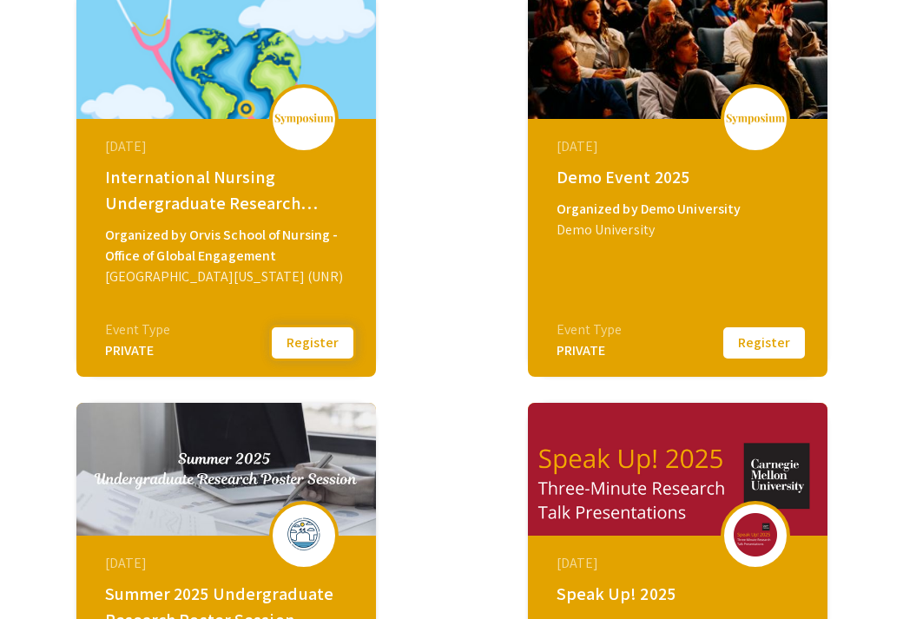
scroll to position [313, 0]
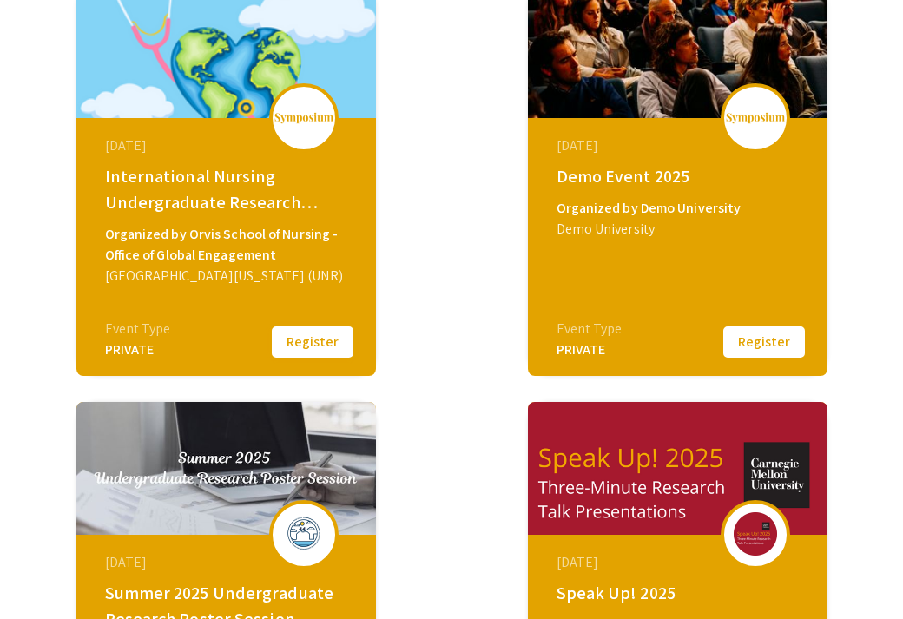
click at [306, 337] on button "Register" at bounding box center [312, 342] width 87 height 36
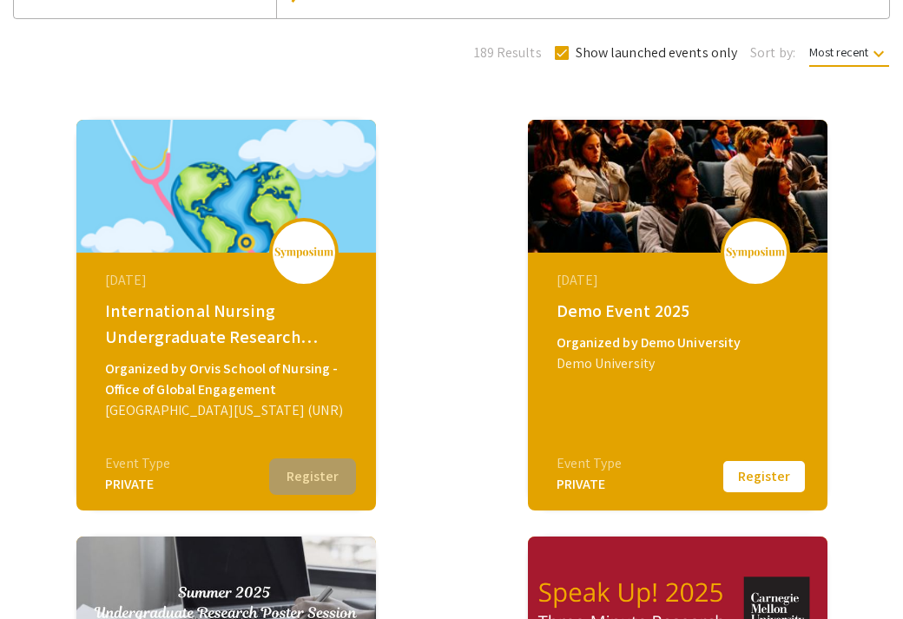
scroll to position [174, 0]
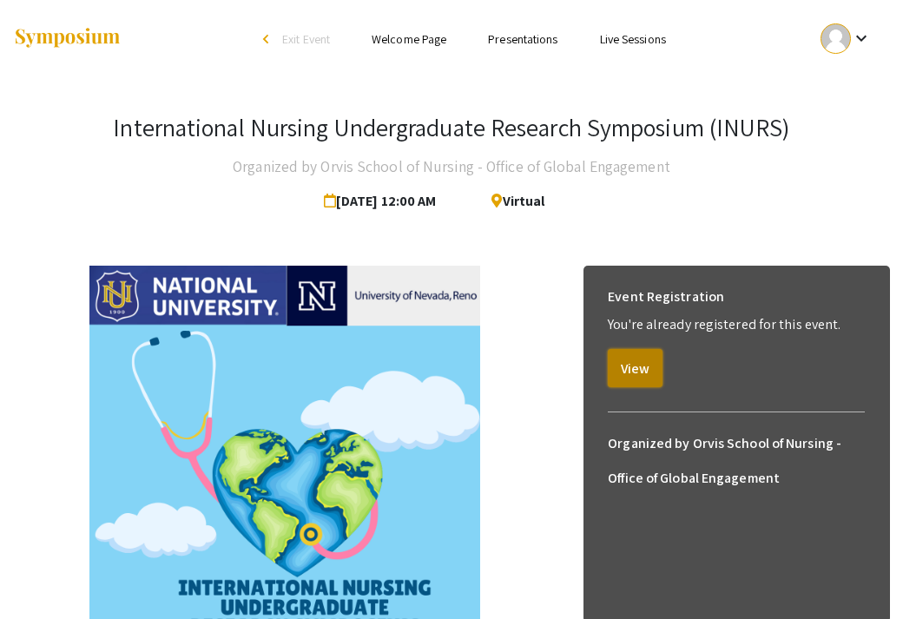
click at [642, 369] on button "View" at bounding box center [635, 368] width 55 height 38
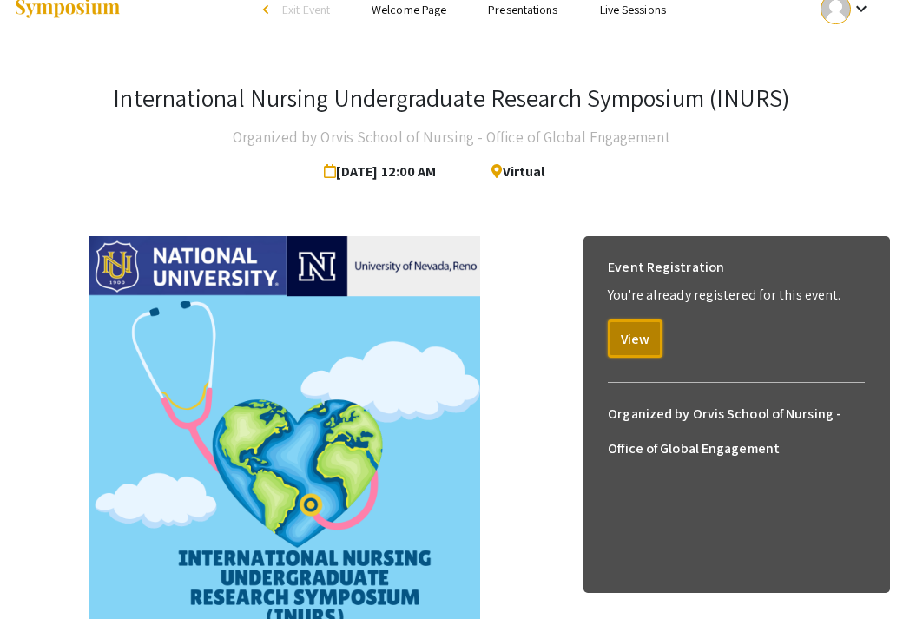
scroll to position [124, 0]
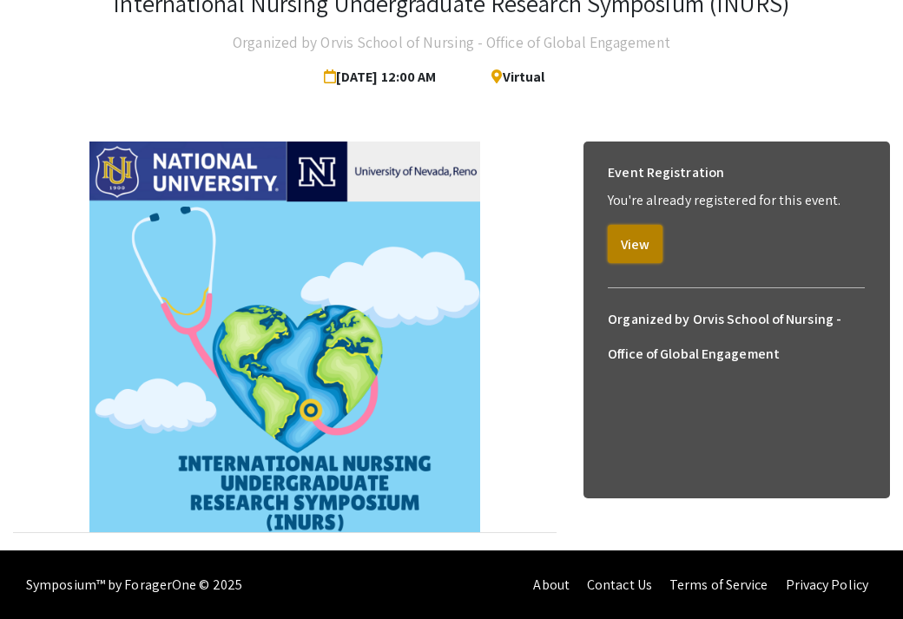
click at [643, 232] on button "View" at bounding box center [635, 244] width 55 height 38
click at [639, 247] on button "View" at bounding box center [635, 244] width 55 height 38
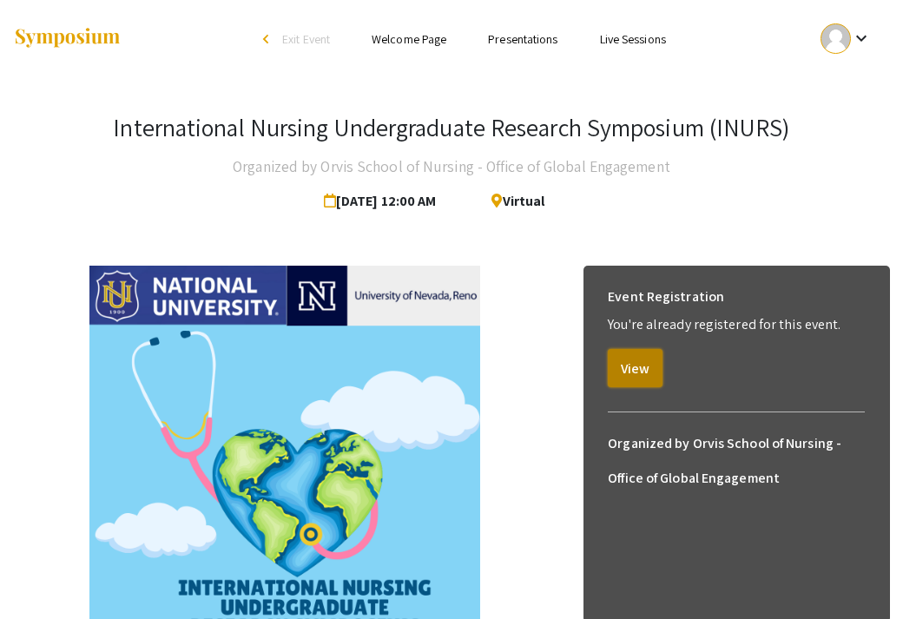
click at [643, 380] on button "View" at bounding box center [635, 368] width 55 height 38
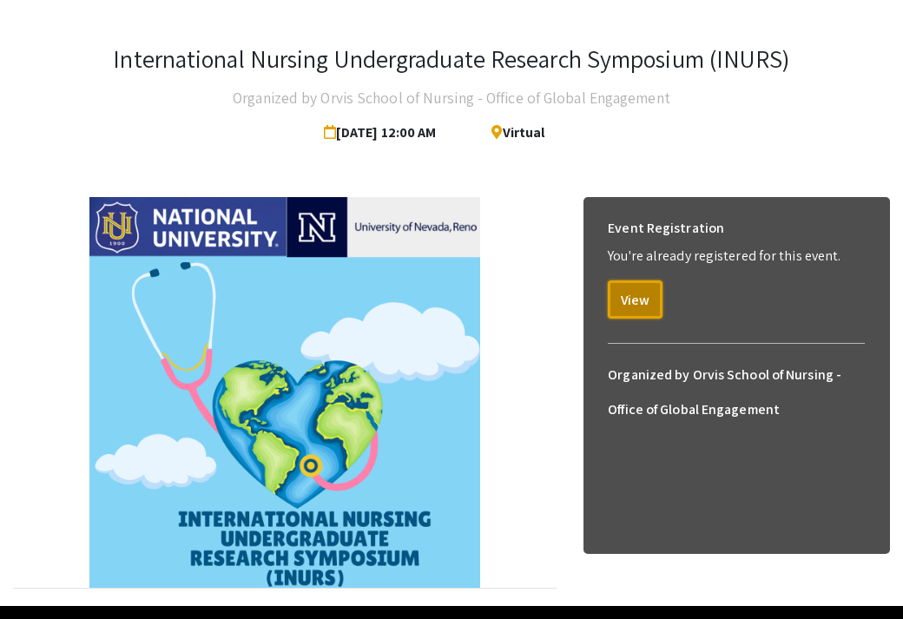
scroll to position [124, 0]
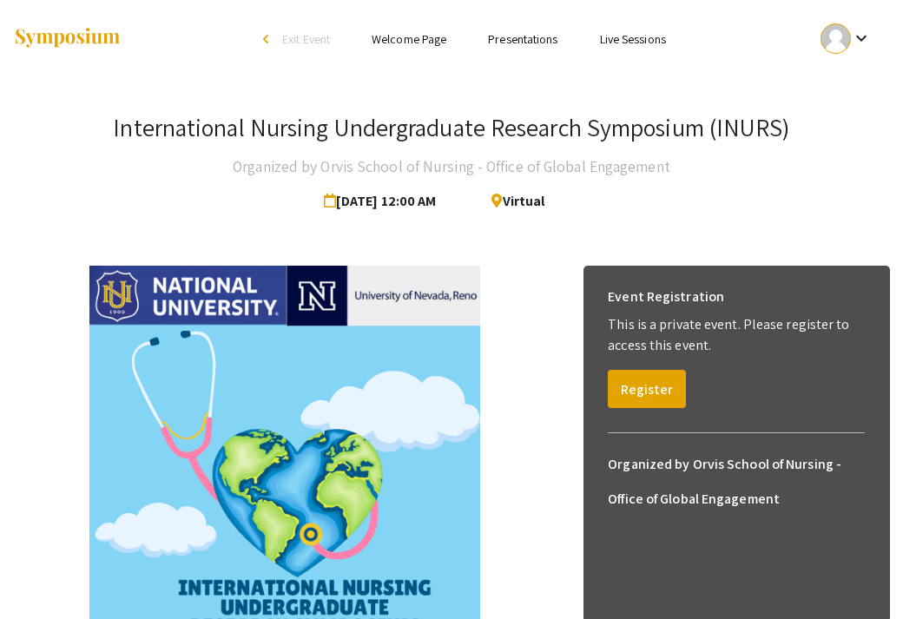
scroll to position [124, 0]
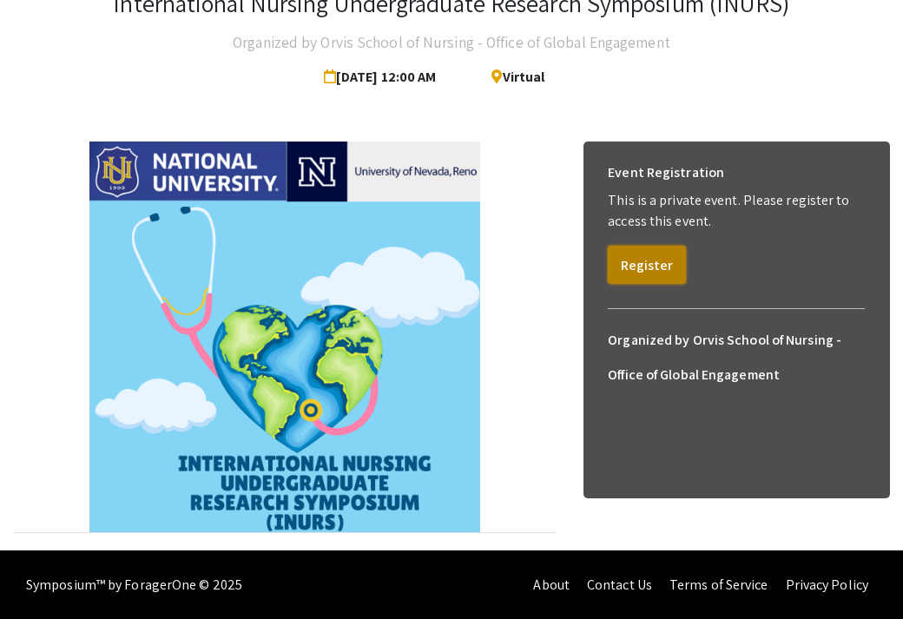
click at [653, 273] on button "Register" at bounding box center [647, 265] width 78 height 38
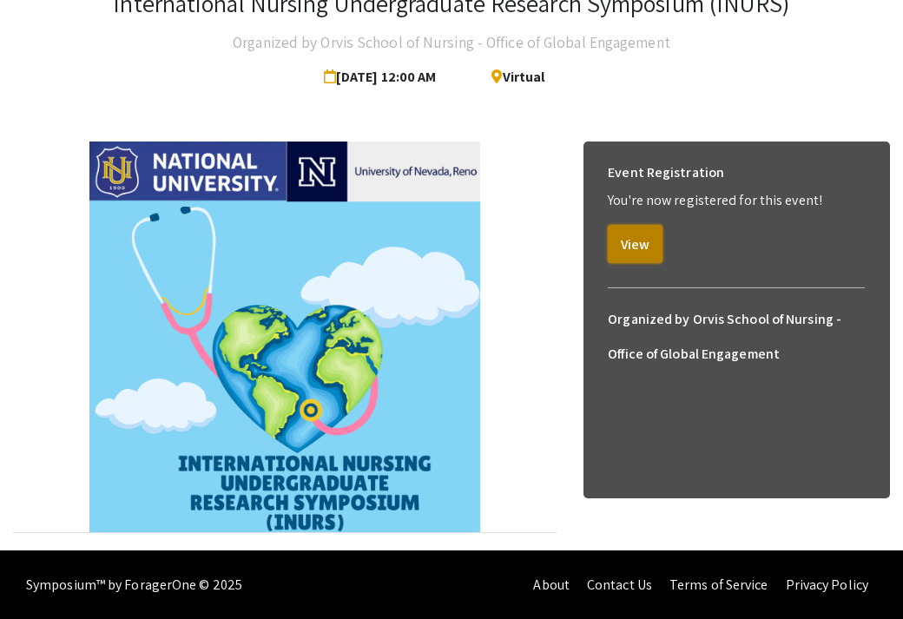
click at [647, 244] on button "View" at bounding box center [635, 244] width 55 height 38
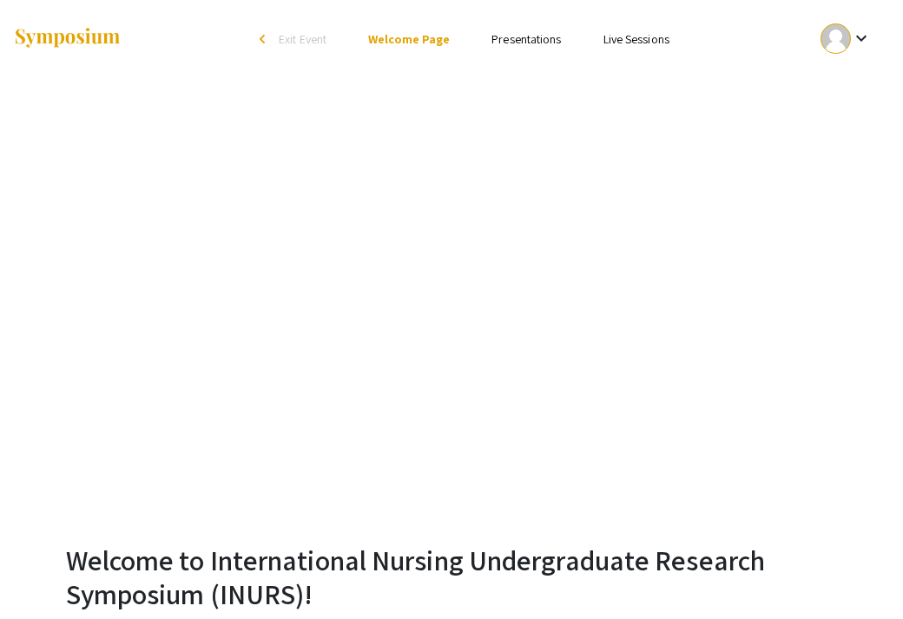
click at [534, 40] on link "Presentations" at bounding box center [525, 39] width 69 height 16
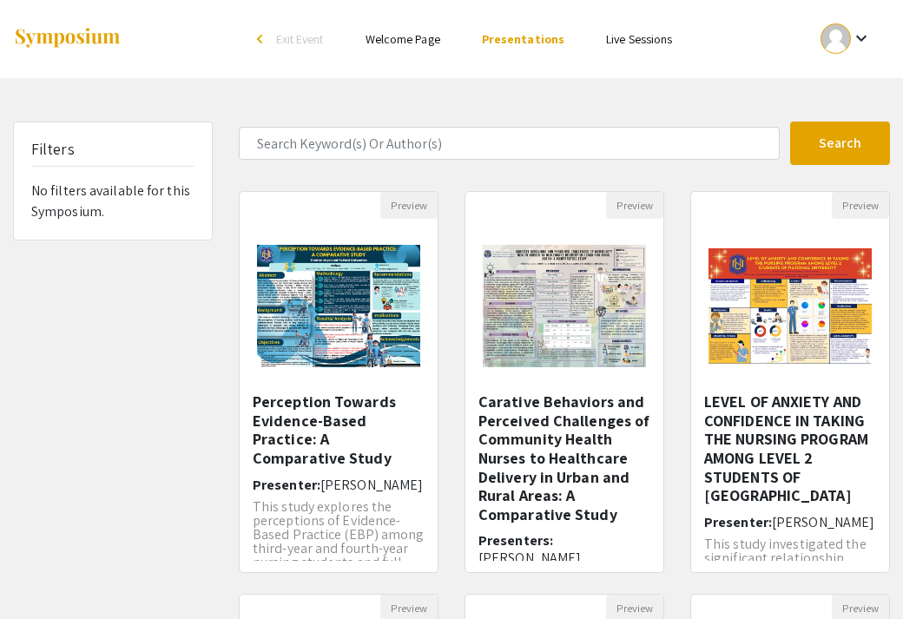
click at [855, 39] on mat-icon "keyboard_arrow_down" at bounding box center [861, 38] width 21 height 21
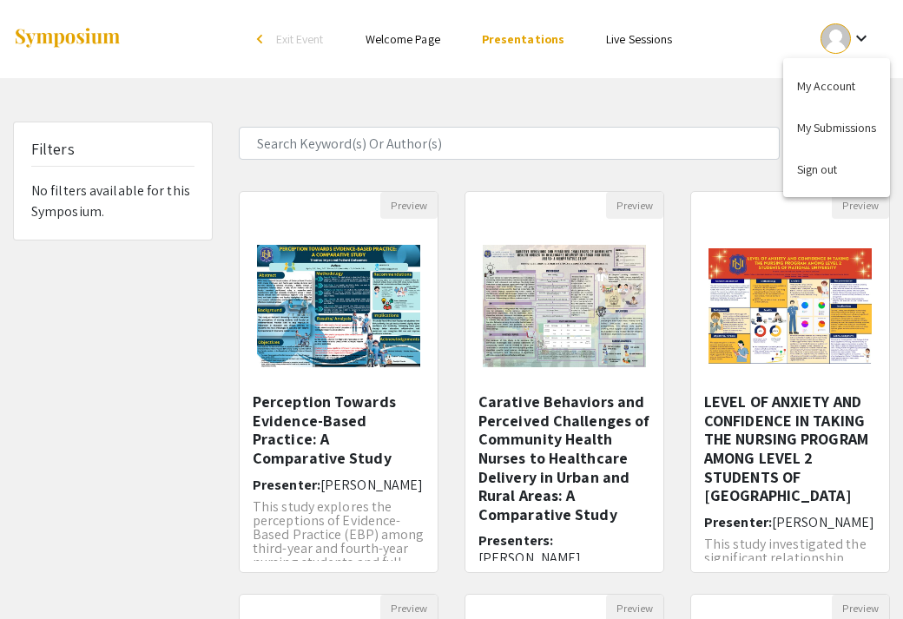
click at [652, 122] on div at bounding box center [451, 309] width 903 height 619
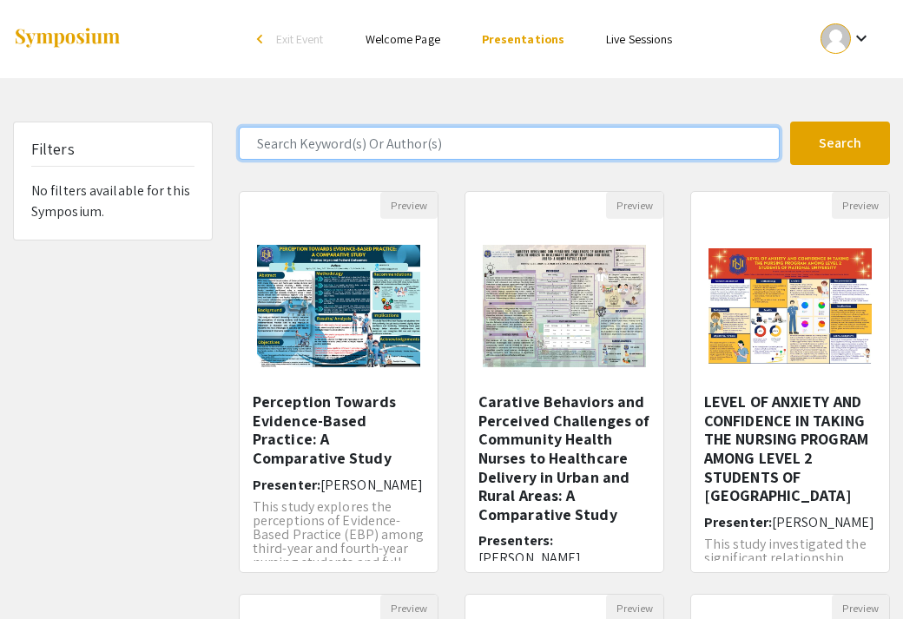
click at [689, 135] on input "Search Keyword(s) Or Author(s)" at bounding box center [509, 143] width 541 height 33
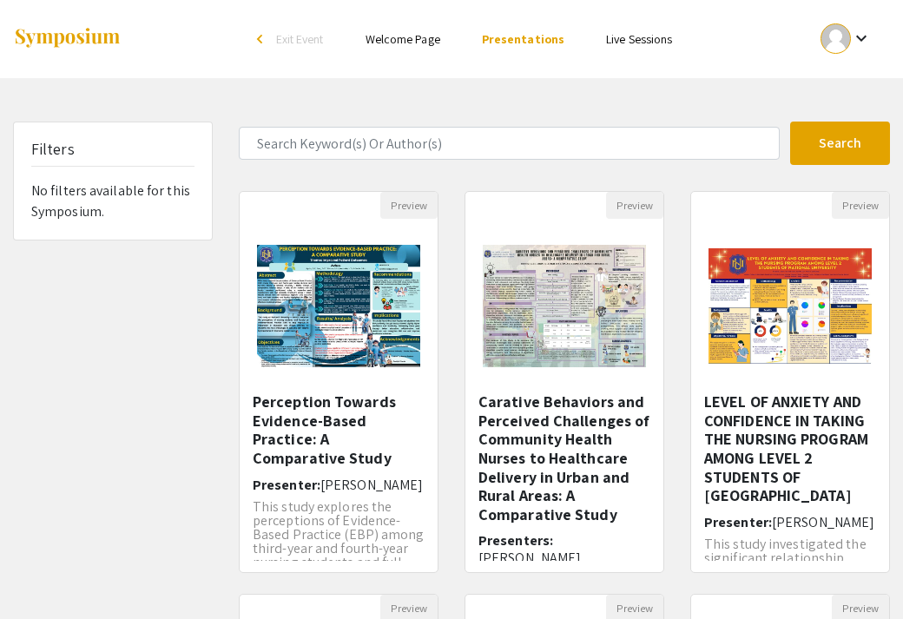
click at [73, 166] on hr at bounding box center [112, 166] width 163 height 1
click at [311, 31] on span "Exit Event" at bounding box center [300, 39] width 48 height 16
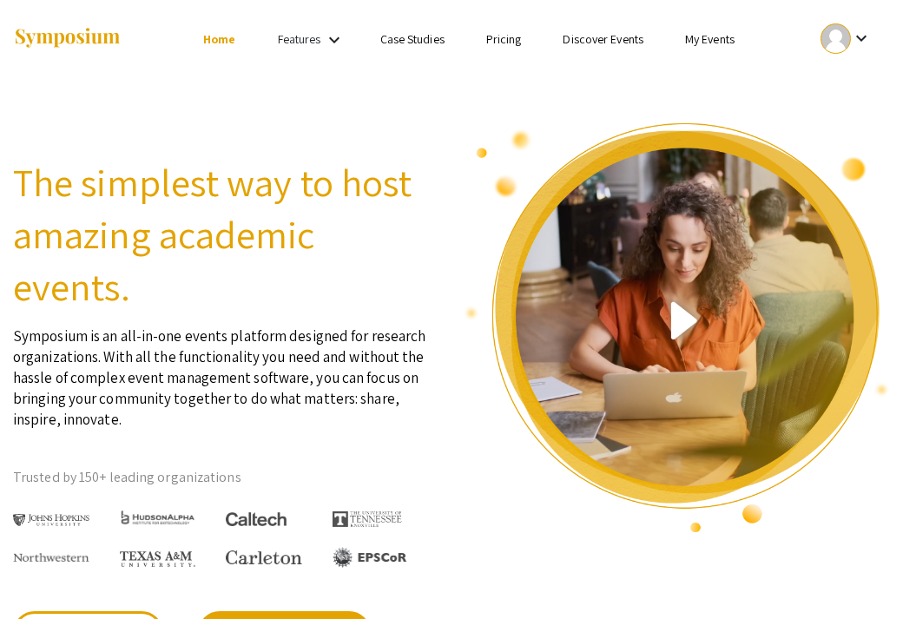
click at [703, 47] on link "My Events" at bounding box center [709, 39] width 49 height 16
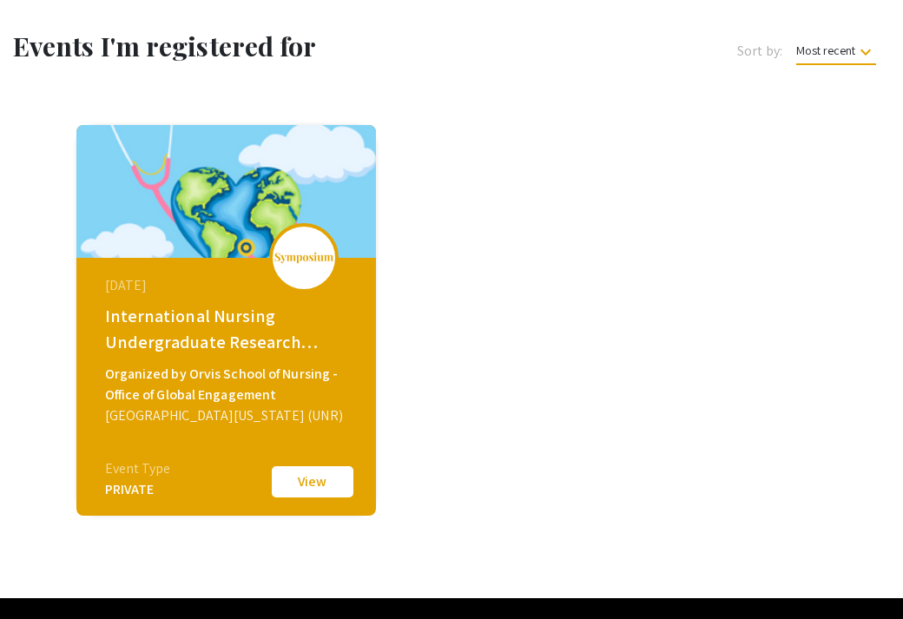
scroll to position [70, 0]
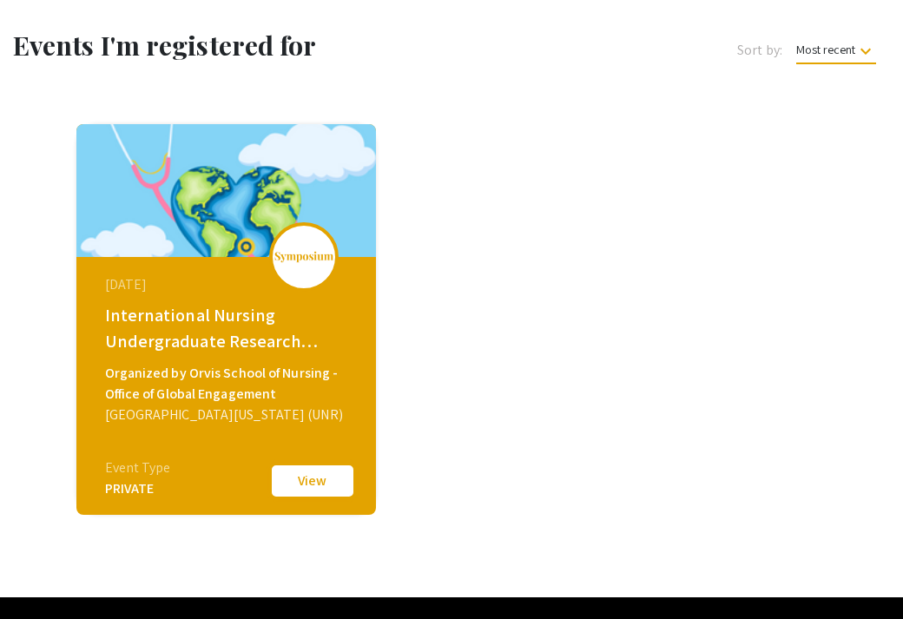
click at [298, 490] on button "View" at bounding box center [312, 481] width 87 height 36
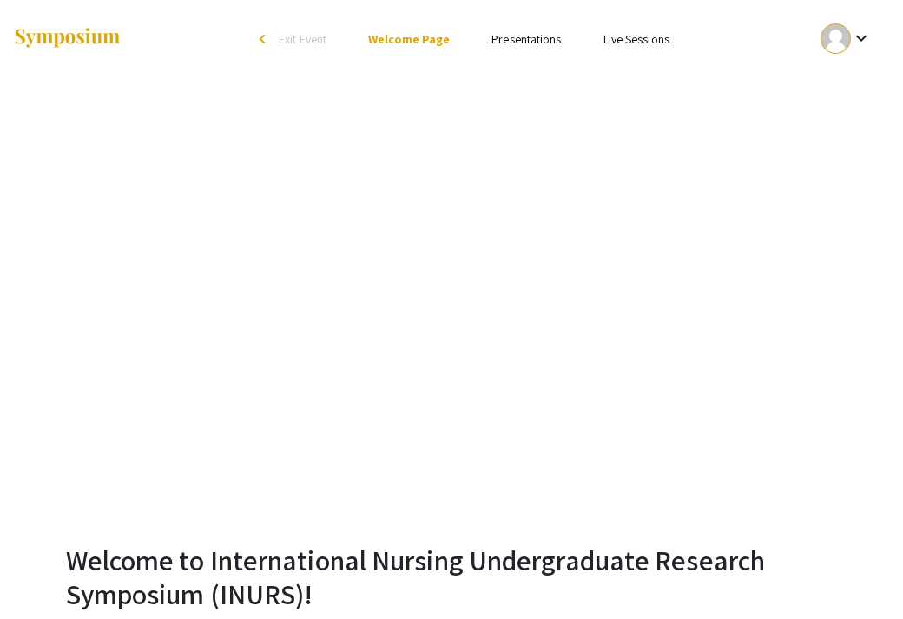
click at [644, 35] on link "Live Sessions" at bounding box center [636, 39] width 66 height 16
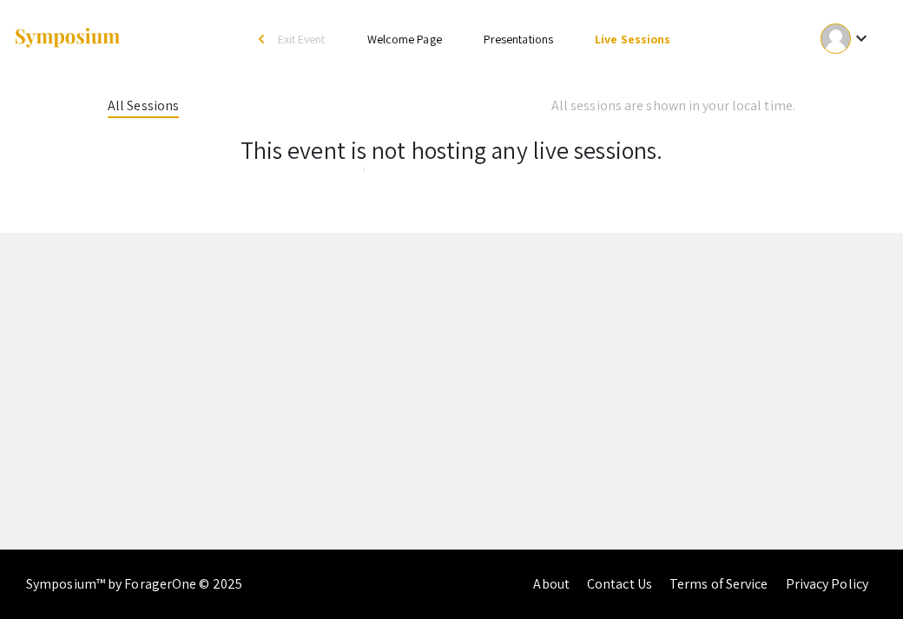
click at [162, 102] on div "All Sessions" at bounding box center [143, 106] width 71 height 23
click at [153, 114] on div "All Sessions" at bounding box center [143, 106] width 71 height 23
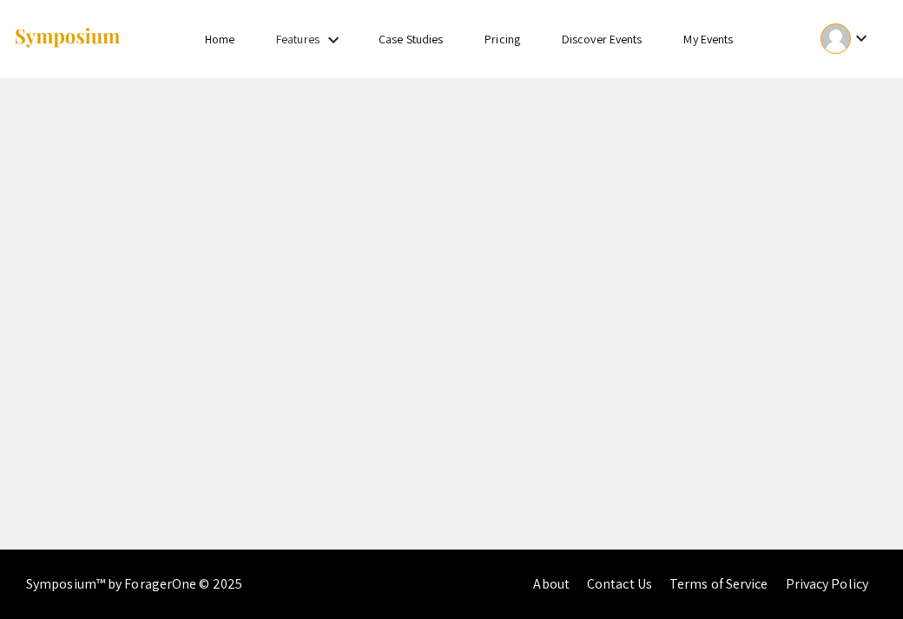
click at [700, 40] on link "My Events" at bounding box center [707, 39] width 49 height 16
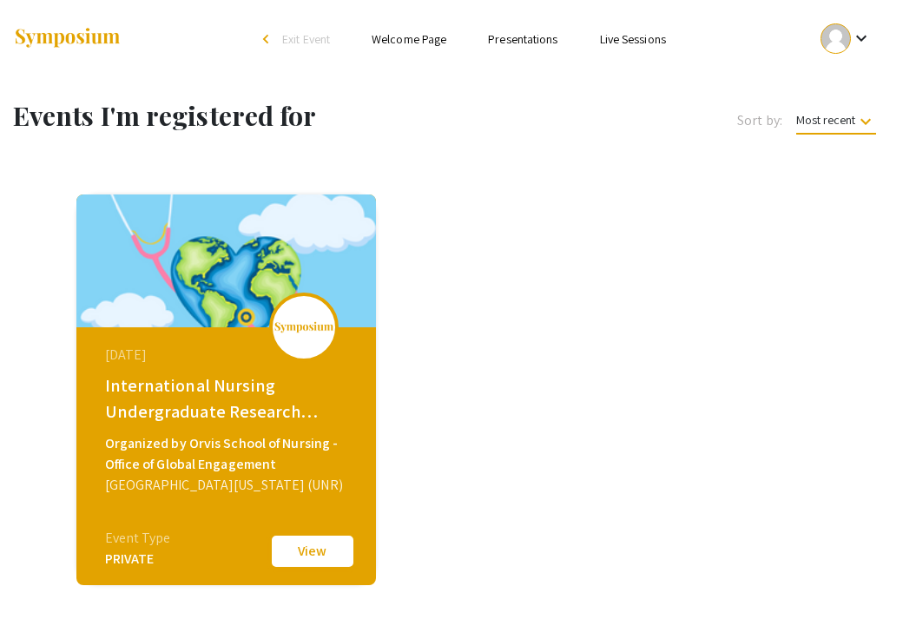
click at [319, 543] on button "View" at bounding box center [312, 551] width 87 height 36
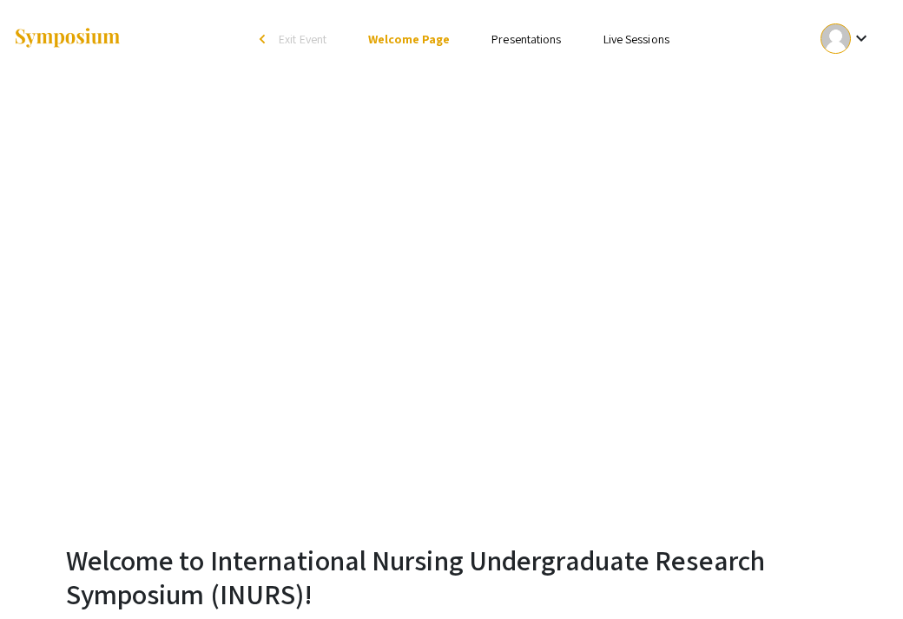
click at [859, 47] on mat-icon "keyboard_arrow_down" at bounding box center [861, 38] width 21 height 21
click at [774, 39] on div at bounding box center [451, 309] width 903 height 619
click at [526, 43] on link "Presentations" at bounding box center [525, 39] width 69 height 16
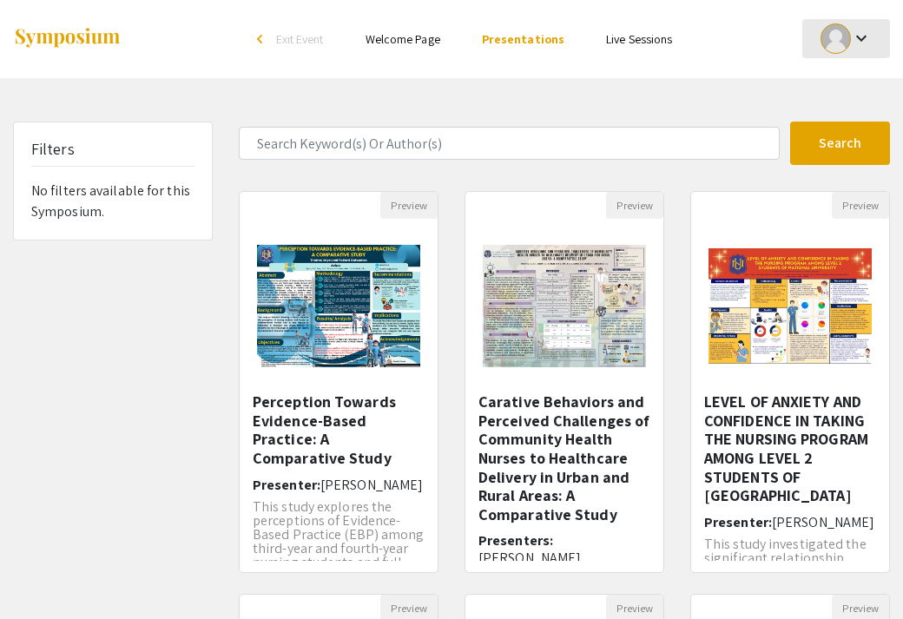
click at [844, 50] on div "keyboard_arrow_down" at bounding box center [846, 38] width 60 height 39
click at [541, 43] on link "Presentations" at bounding box center [523, 39] width 82 height 16
click at [858, 46] on mat-icon "keyboard_arrow_down" at bounding box center [861, 38] width 21 height 21
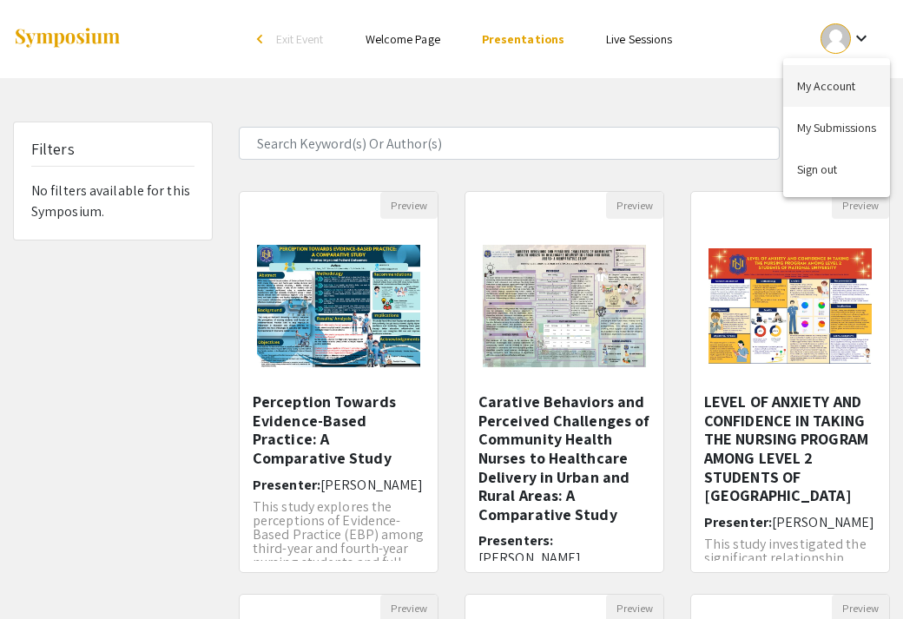
click at [819, 94] on button "My Account" at bounding box center [836, 86] width 107 height 42
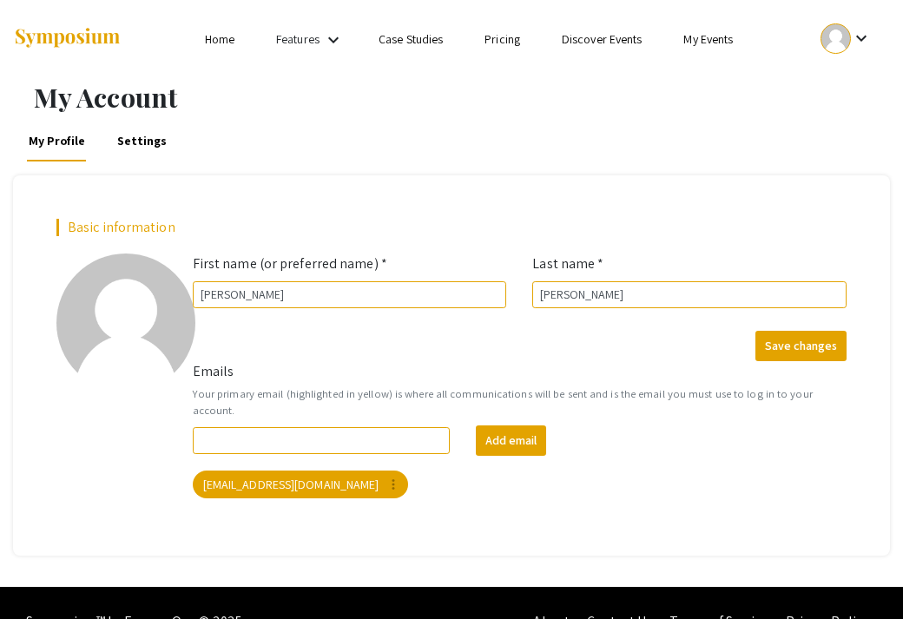
click at [575, 44] on link "Discover Events" at bounding box center [602, 39] width 81 height 16
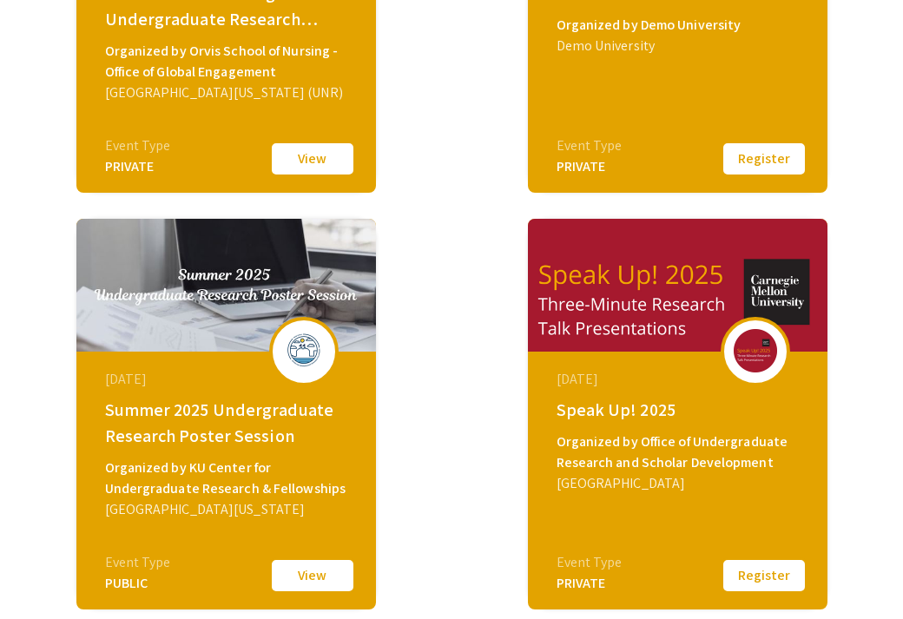
scroll to position [513, 0]
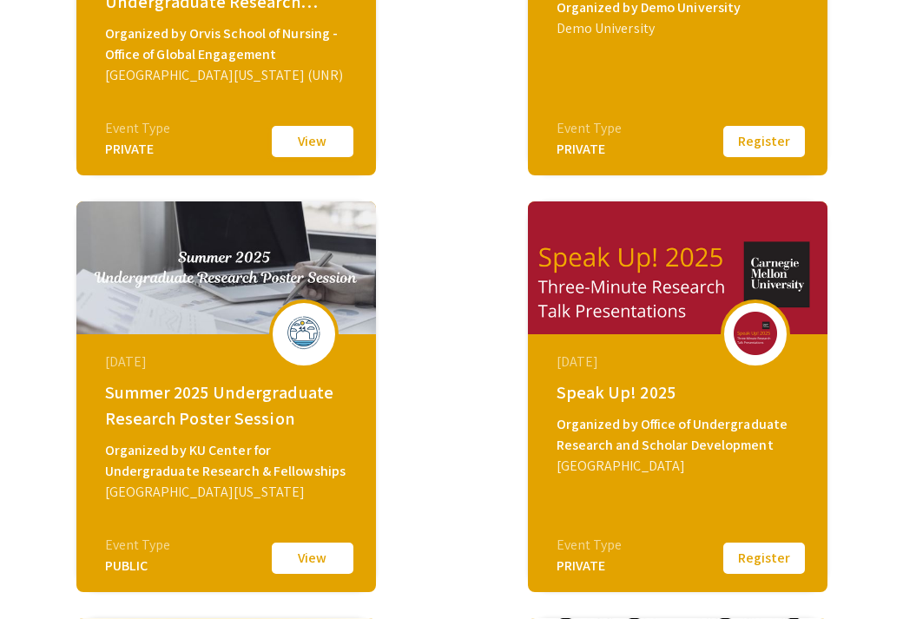
click at [314, 135] on button "View" at bounding box center [312, 141] width 87 height 36
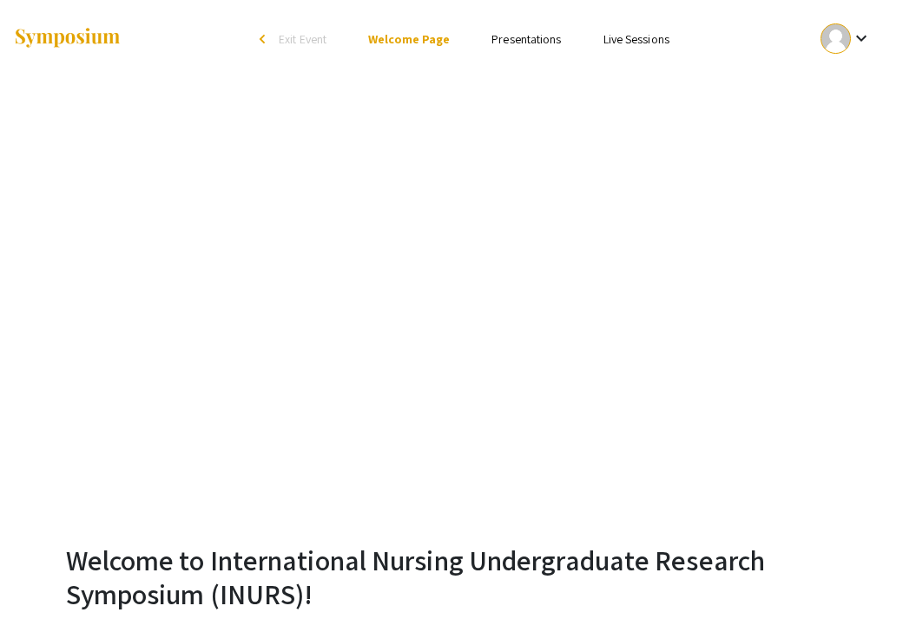
click at [841, 38] on div at bounding box center [835, 38] width 30 height 30
click at [821, 94] on button "My Account" at bounding box center [836, 86] width 107 height 42
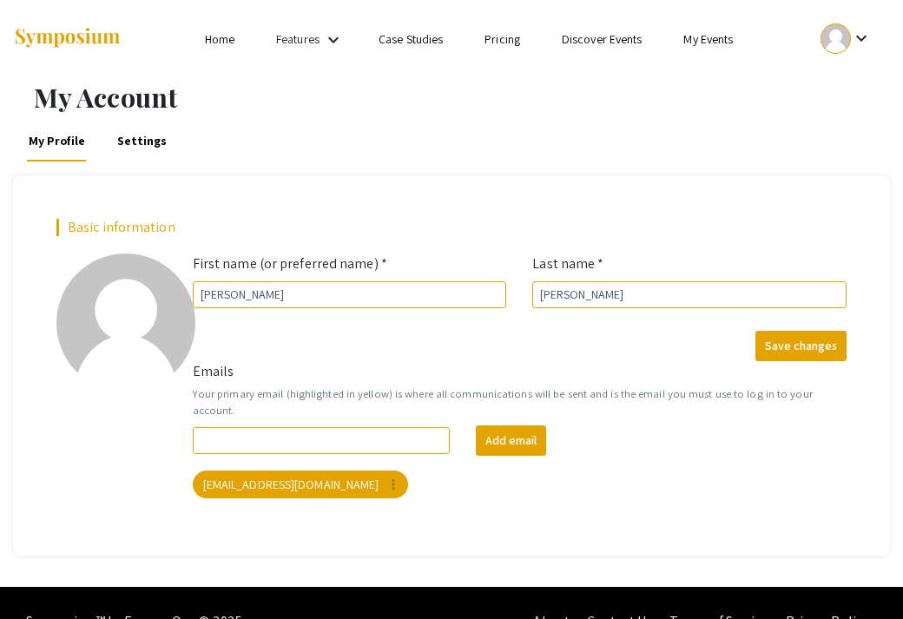
click at [707, 41] on link "My Events" at bounding box center [707, 39] width 49 height 16
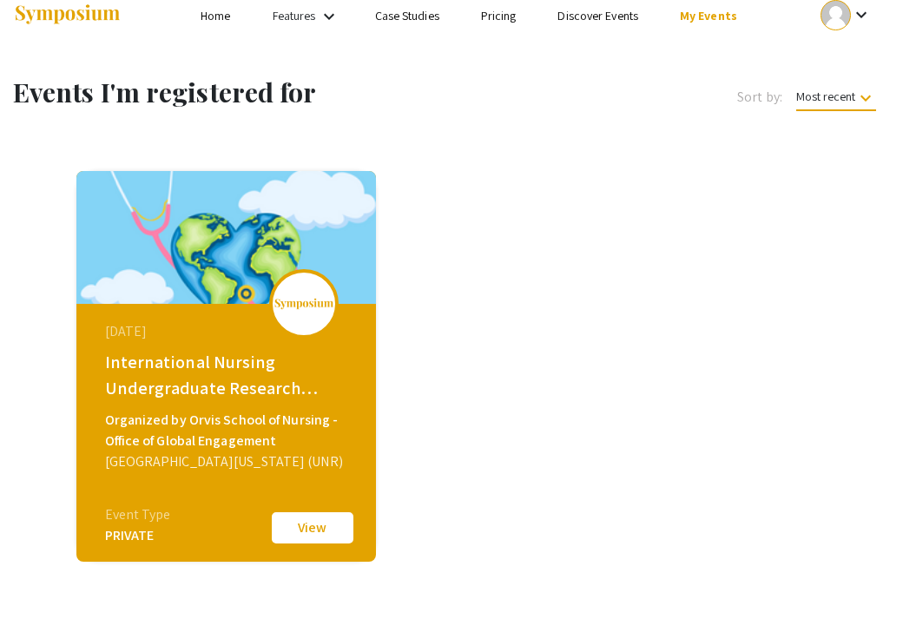
scroll to position [34, 0]
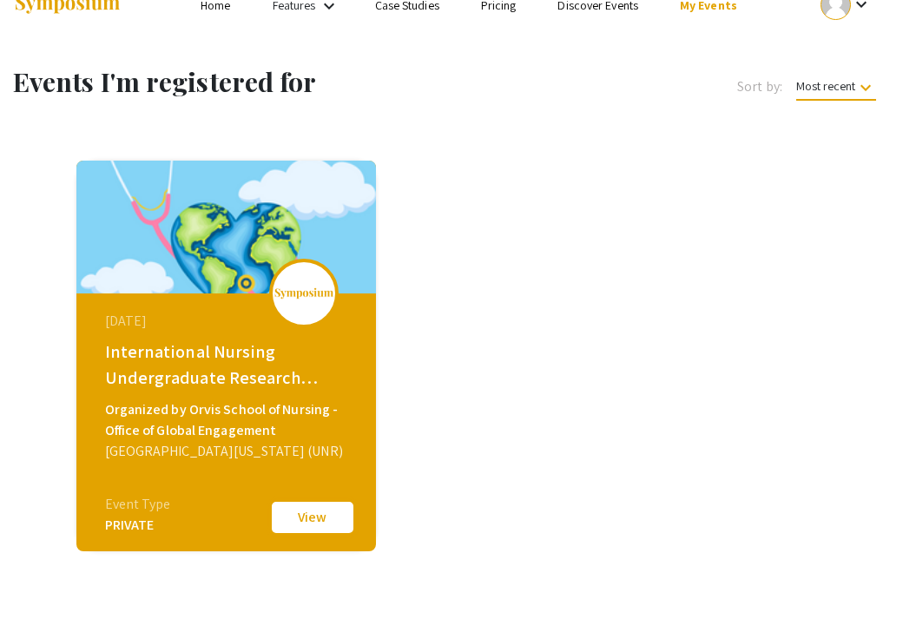
click at [294, 518] on button "View" at bounding box center [312, 517] width 87 height 36
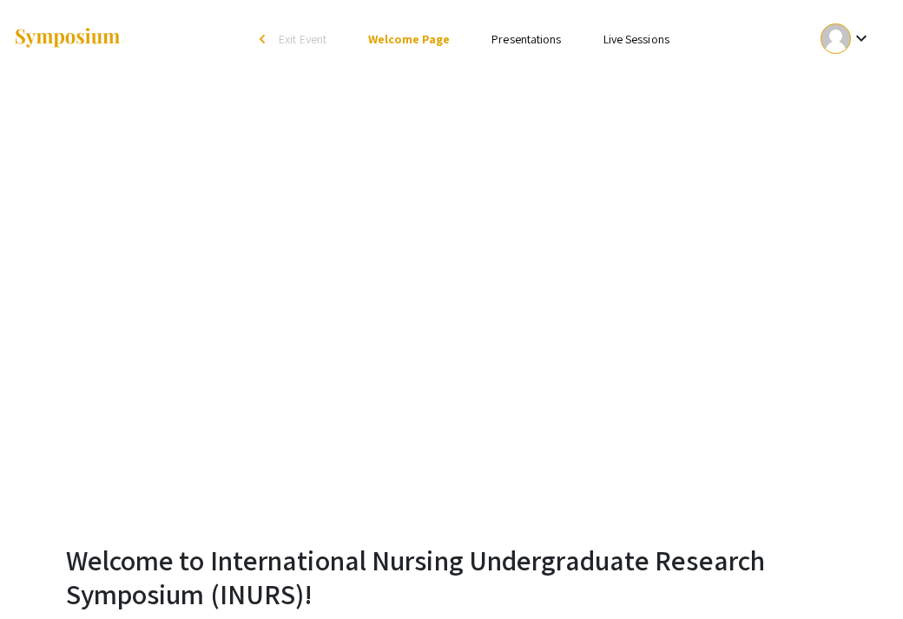
click at [552, 39] on link "Presentations" at bounding box center [525, 39] width 69 height 16
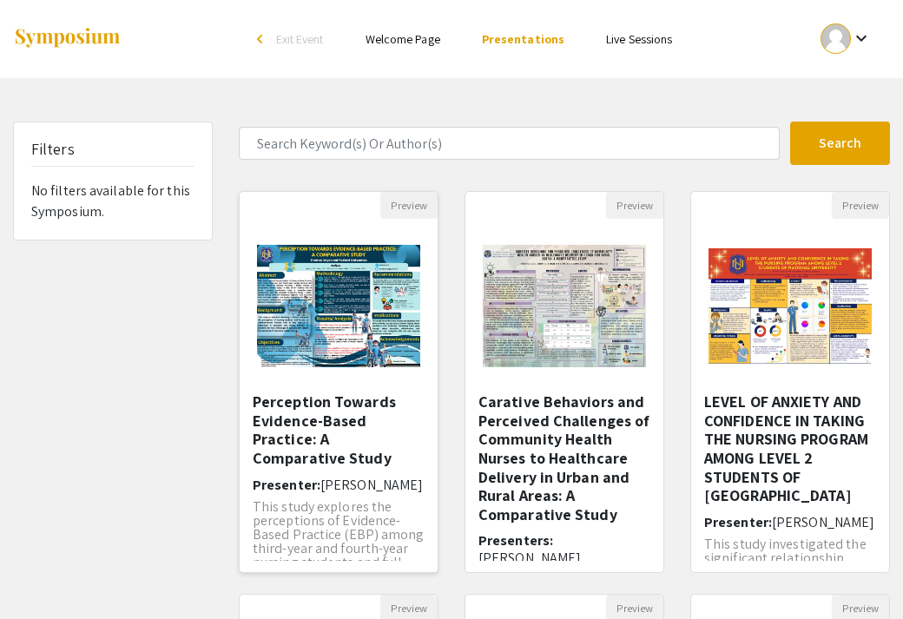
click at [296, 380] on img "Open Presentation <p>Perception Towards Evidence-Based Practice: A Comparative …" at bounding box center [339, 305] width 198 height 157
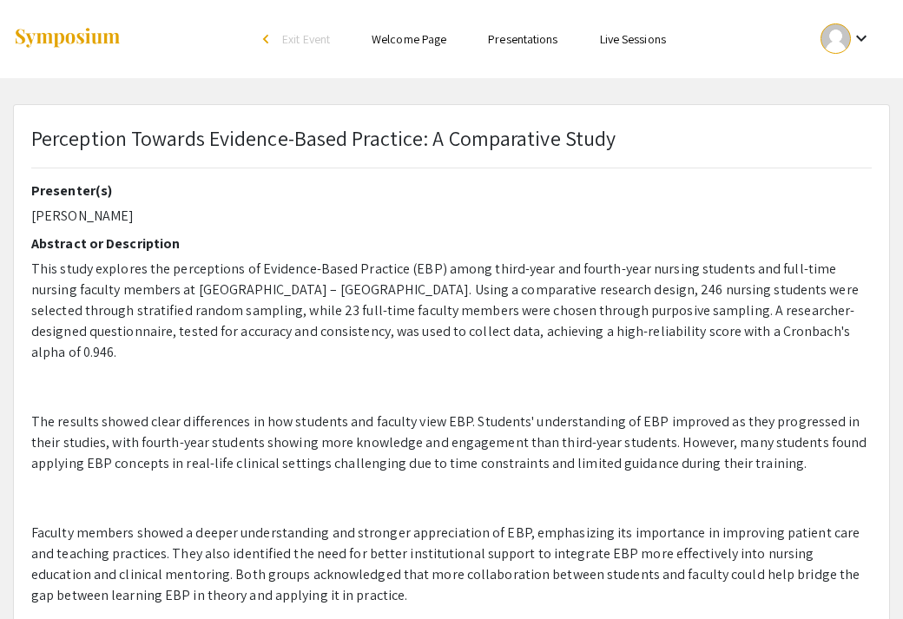
select select "custom"
type input "0"
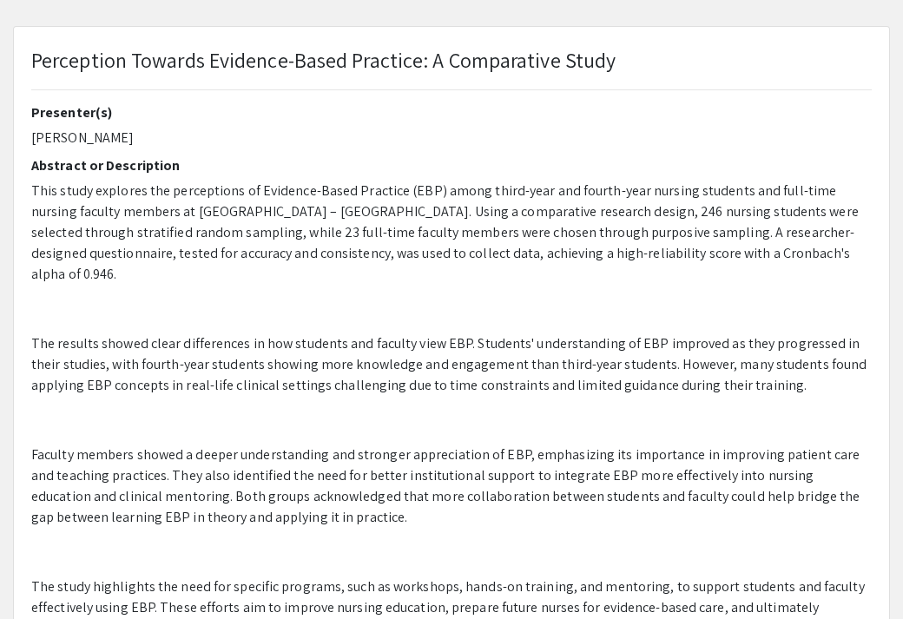
scroll to position [113, 0]
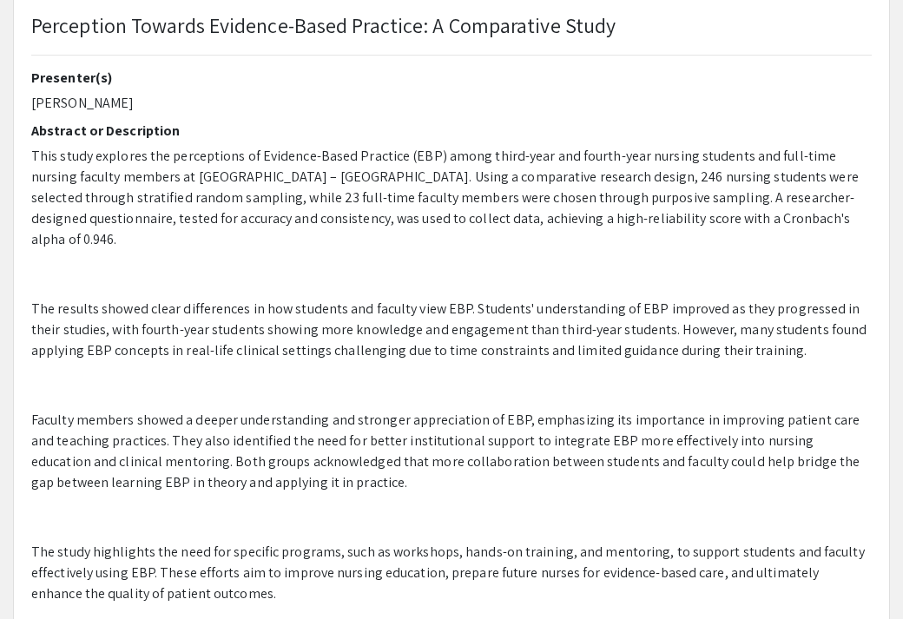
select select "auto"
type input "1"
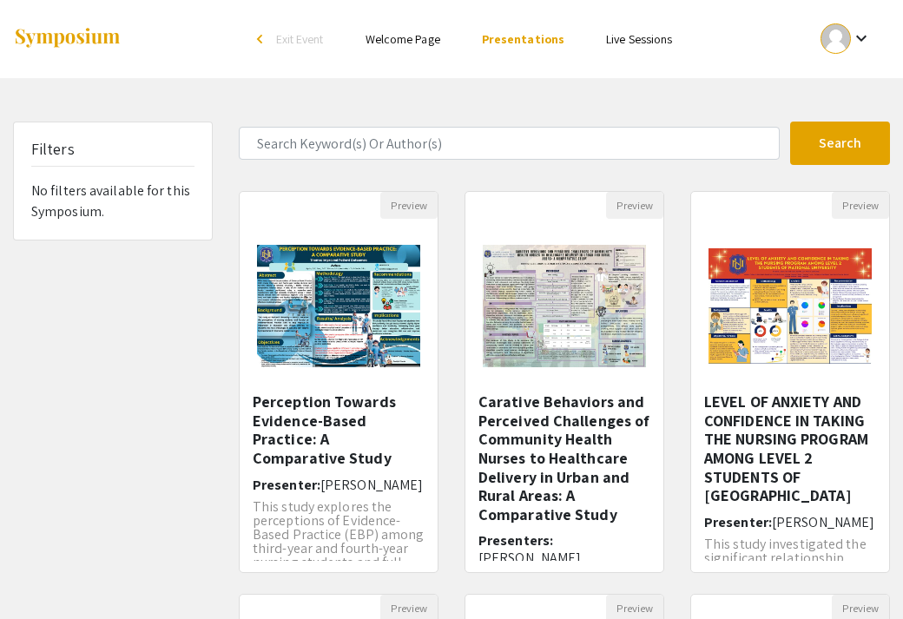
click at [286, 43] on span "Exit Event" at bounding box center [300, 39] width 48 height 16
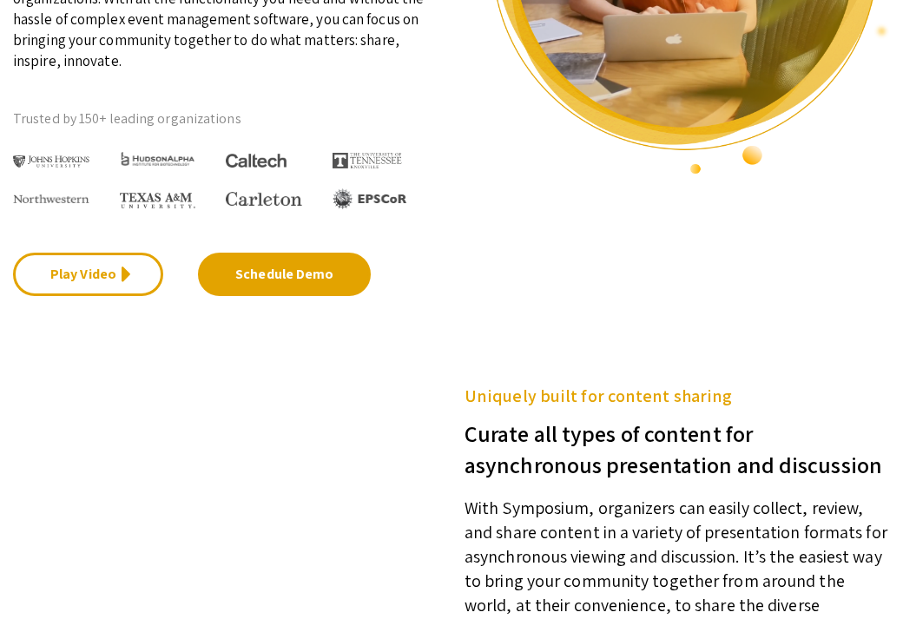
scroll to position [303, 0]
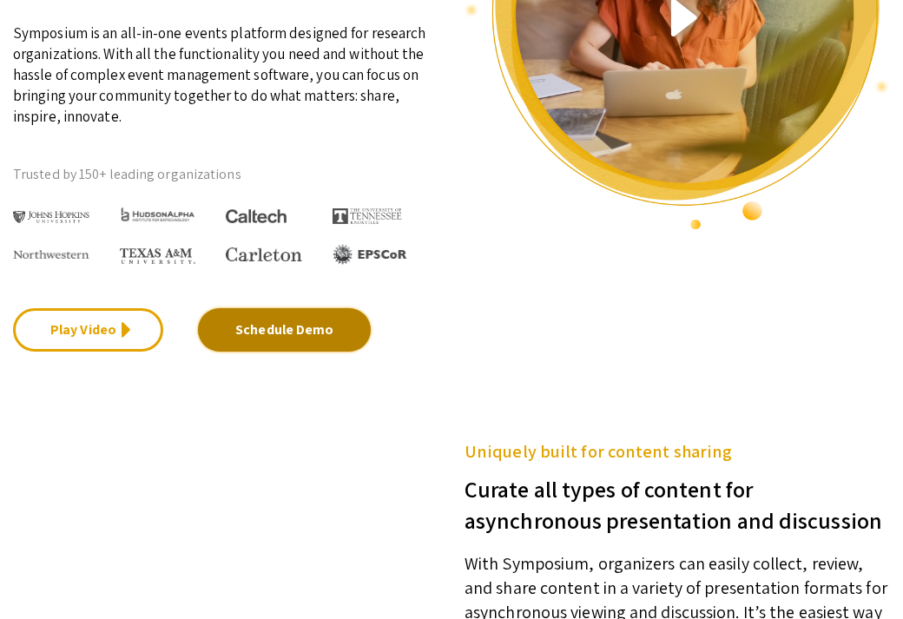
click at [250, 337] on link "Schedule Demo" at bounding box center [284, 329] width 173 height 43
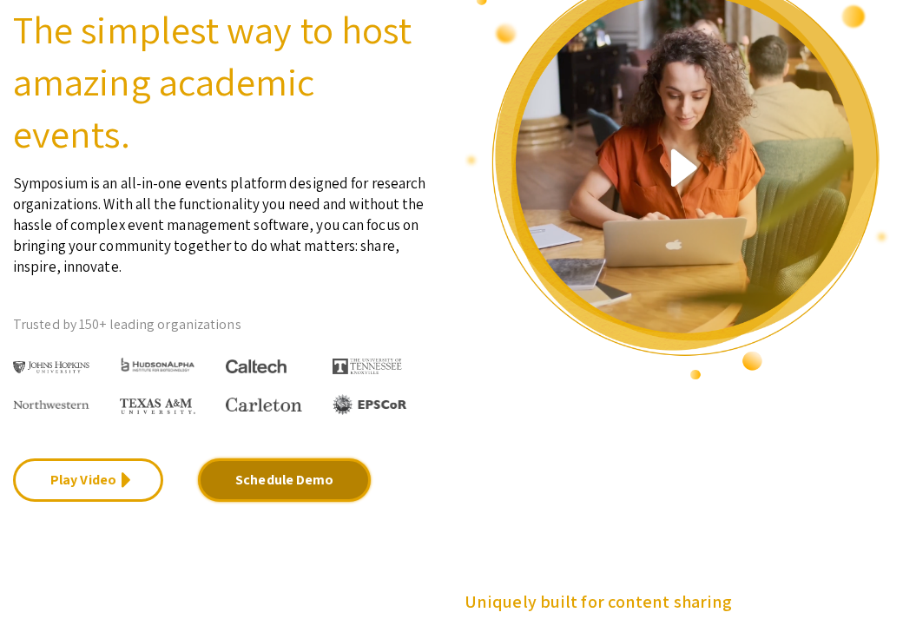
scroll to position [0, 0]
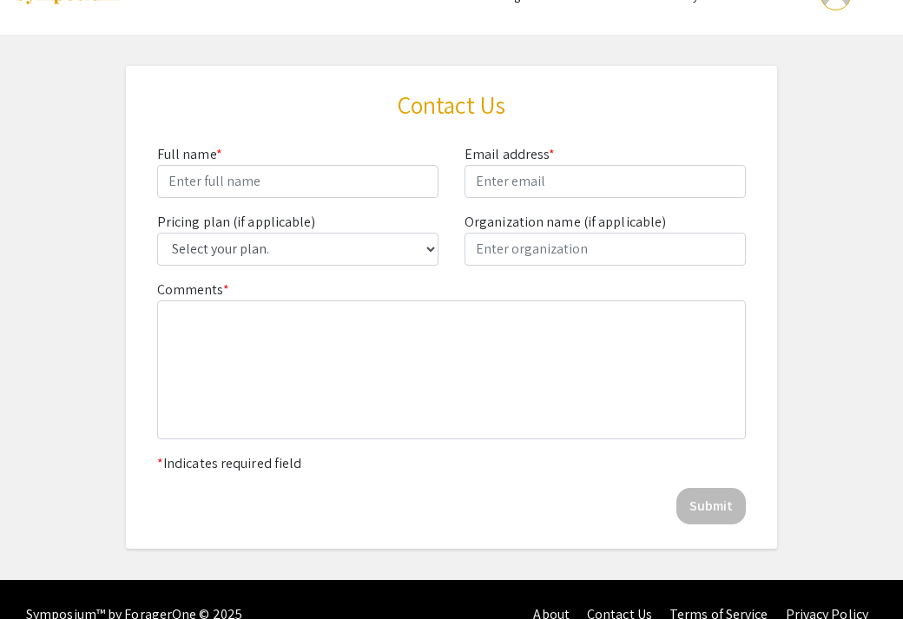
scroll to position [74, 0]
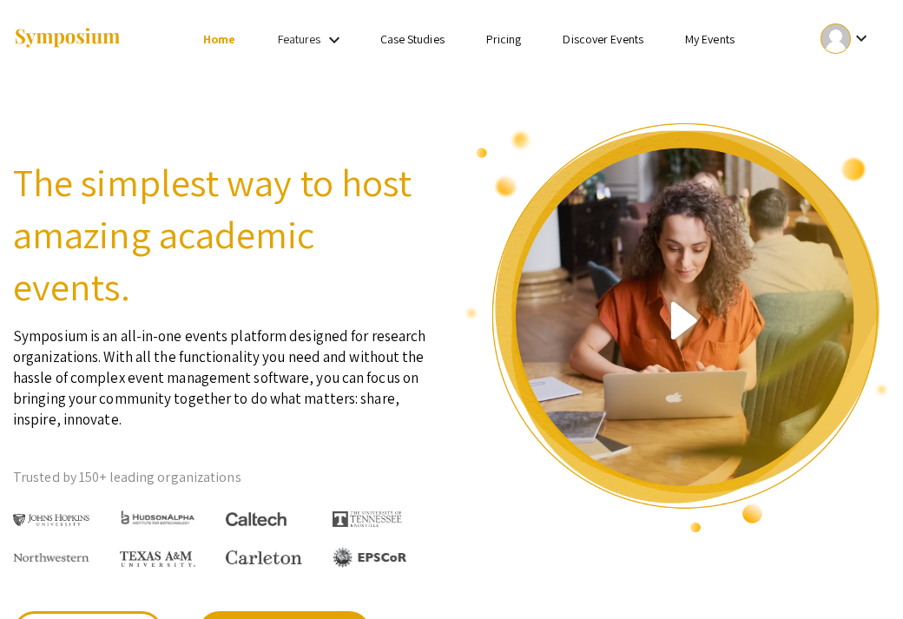
click at [849, 35] on div at bounding box center [835, 38] width 30 height 30
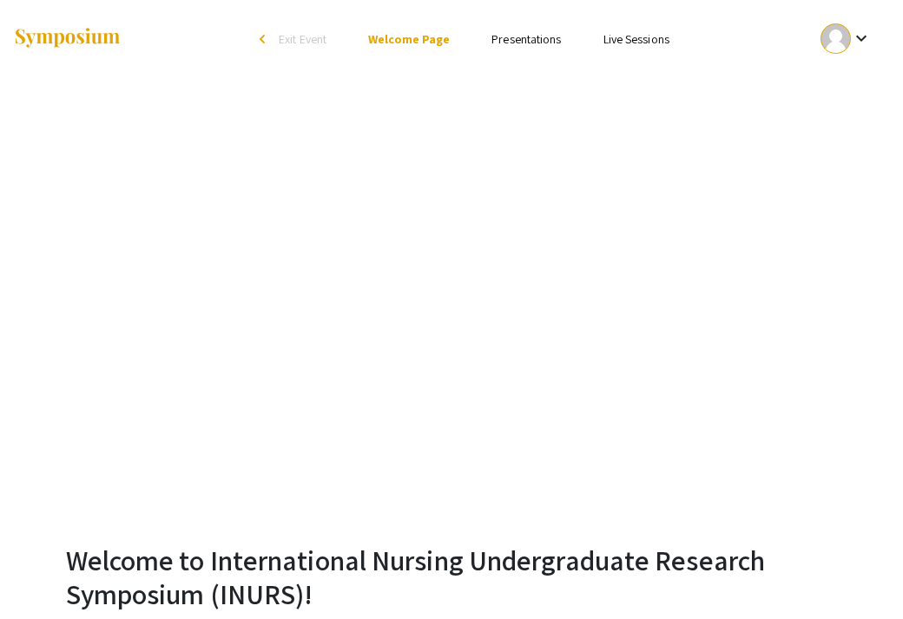
click at [860, 36] on mat-icon "keyboard_arrow_down" at bounding box center [861, 38] width 21 height 21
click at [834, 89] on button "My Account" at bounding box center [836, 86] width 107 height 42
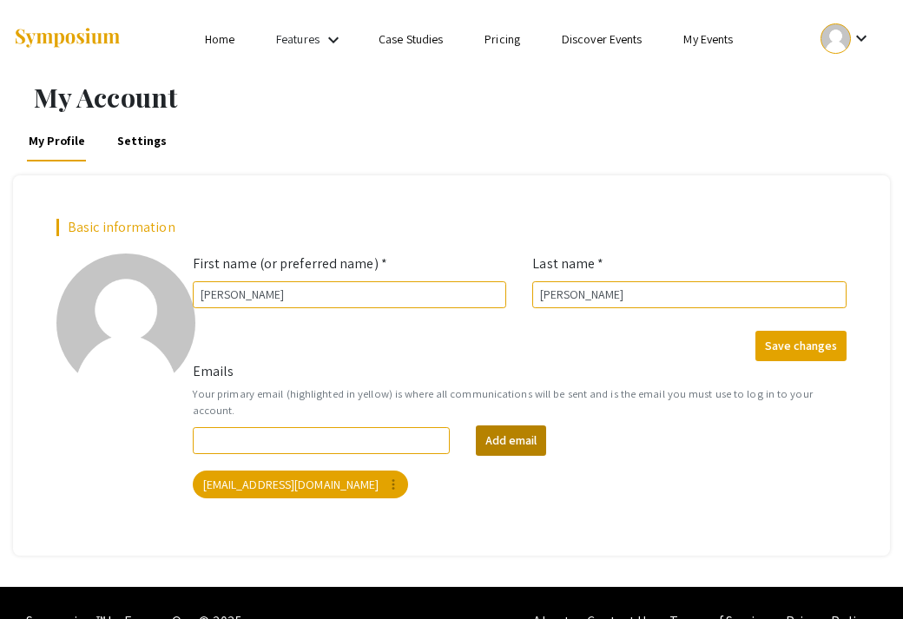
scroll to position [20, 0]
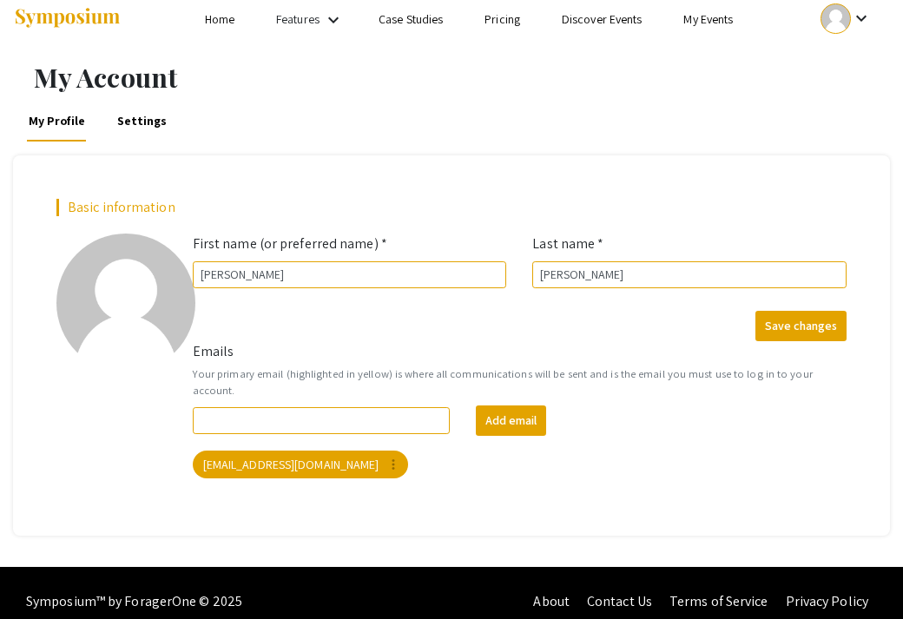
click at [126, 134] on link "Settings" at bounding box center [142, 121] width 55 height 42
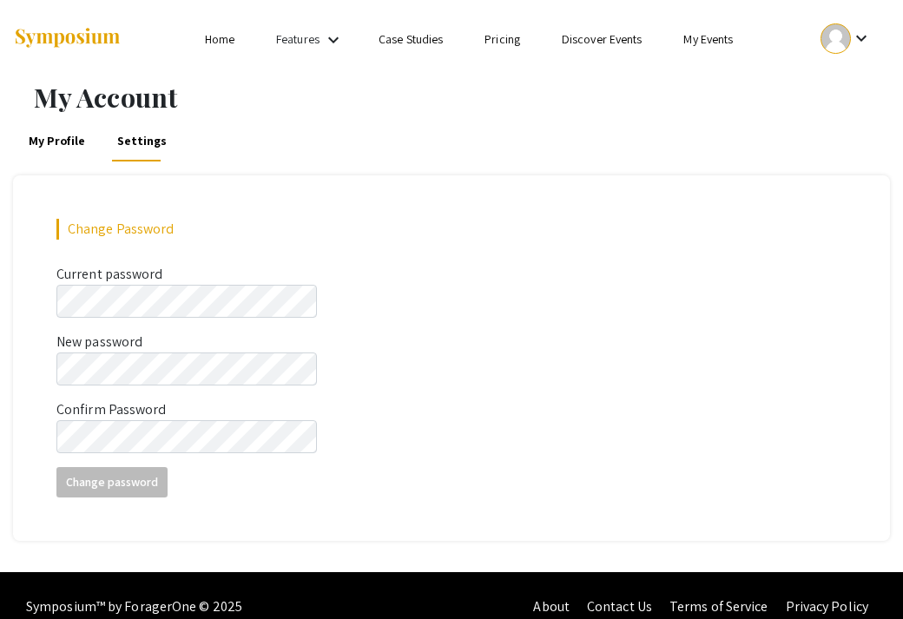
click at [58, 138] on link "My Profile" at bounding box center [57, 141] width 61 height 42
click at [223, 40] on link "Home" at bounding box center [220, 39] width 30 height 16
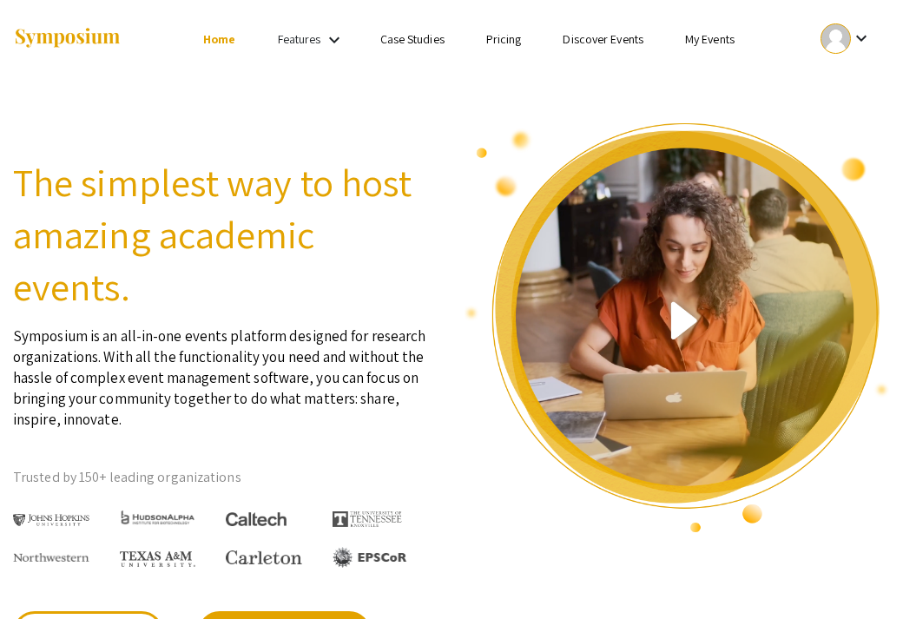
click at [335, 32] on mat-icon "keyboard_arrow_down" at bounding box center [334, 40] width 21 height 21
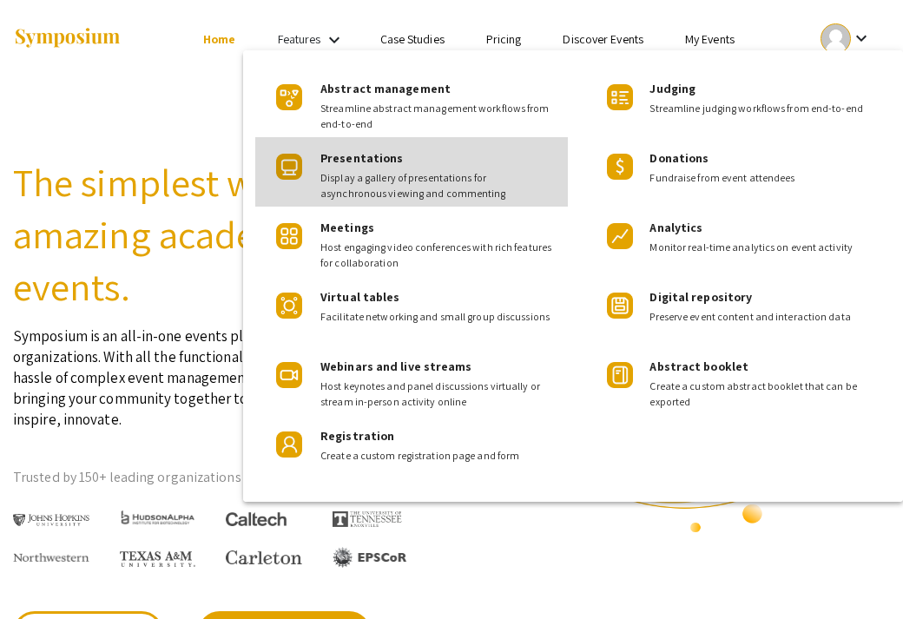
click at [412, 174] on span "Display a gallery of presentations for asynchronous viewing and commenting" at bounding box center [437, 185] width 234 height 31
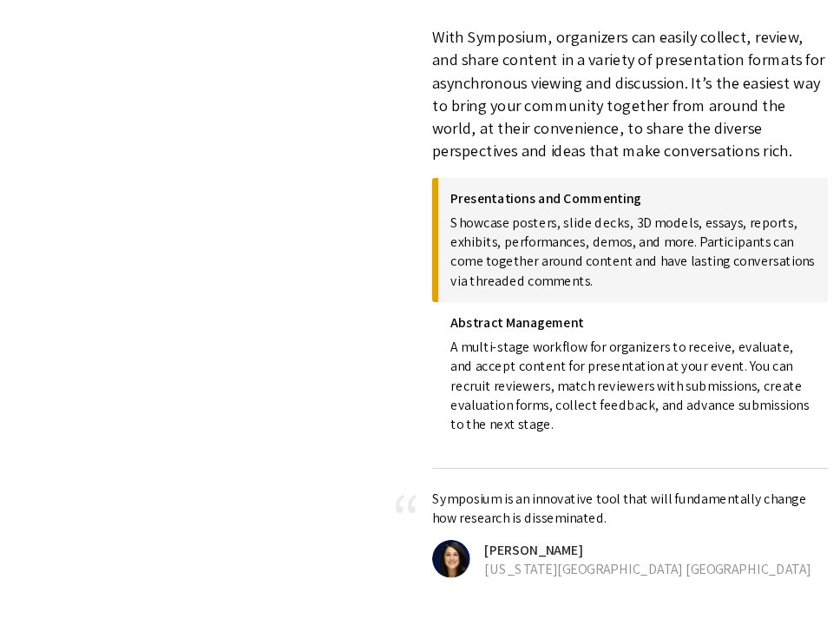
scroll to position [813, 0]
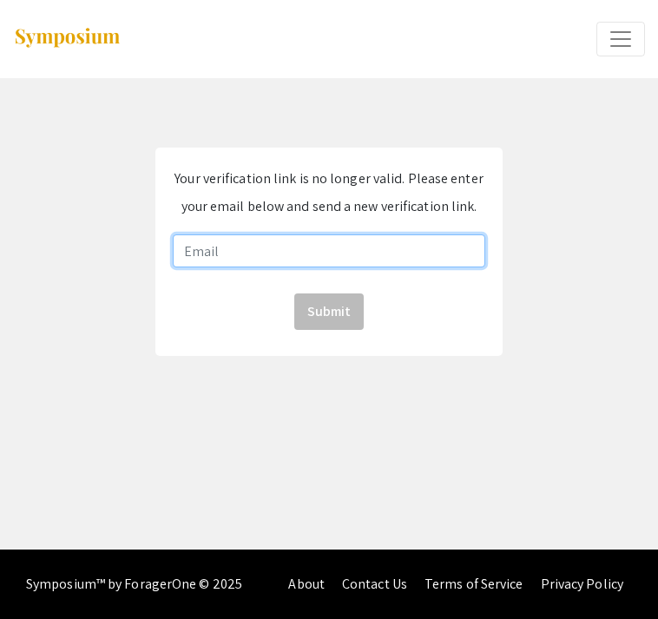
click at [303, 247] on input "email" at bounding box center [329, 250] width 313 height 33
type input "[EMAIL_ADDRESS][DOMAIN_NAME]"
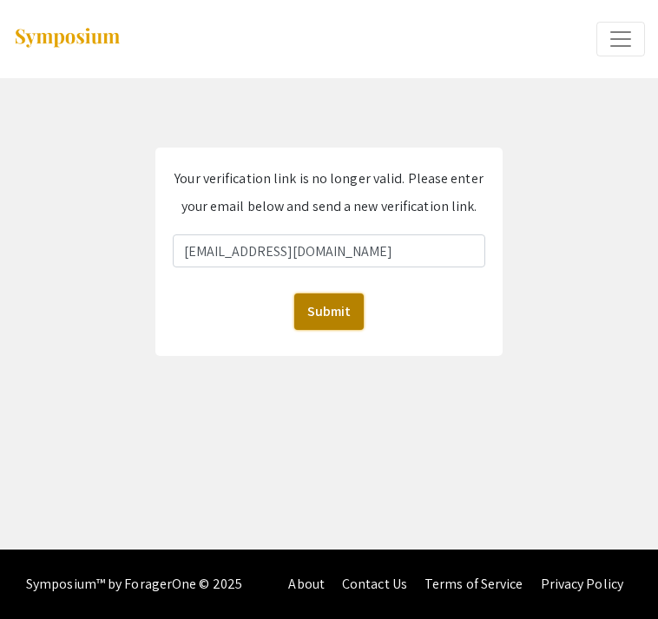
click at [320, 308] on button "Submit" at bounding box center [328, 311] width 69 height 36
